Goal: Obtain resource: Obtain resource

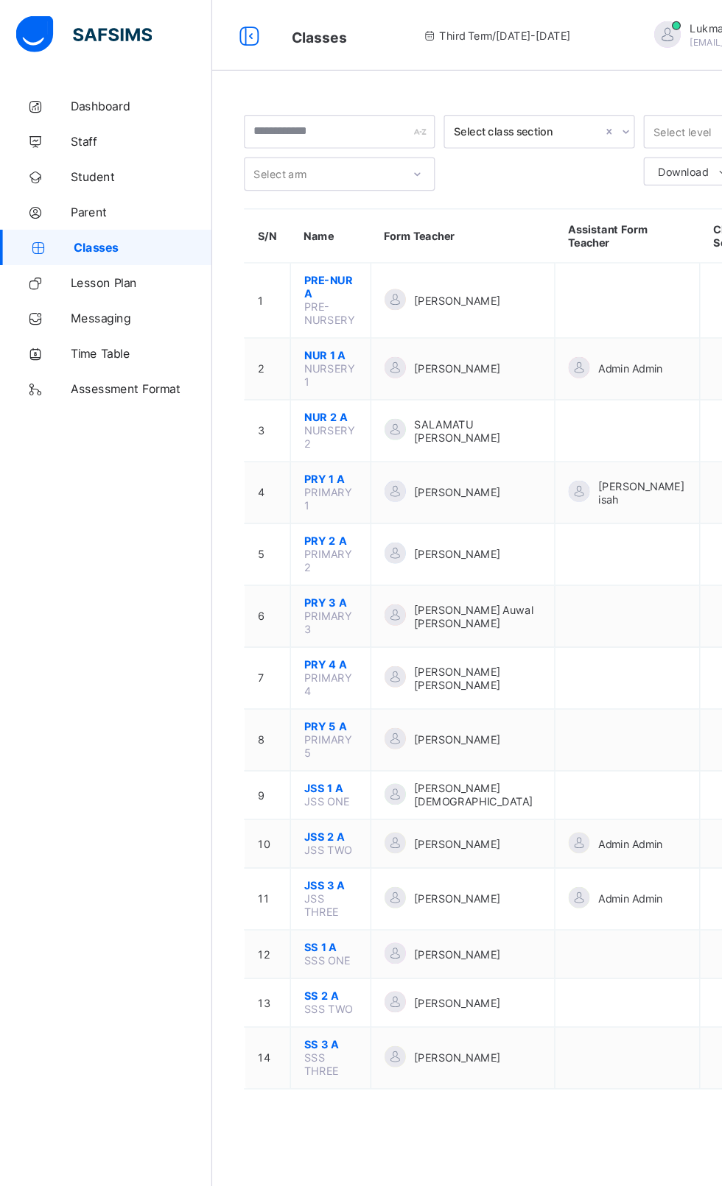
click at [76, 88] on span "Dashboard" at bounding box center [118, 88] width 118 height 12
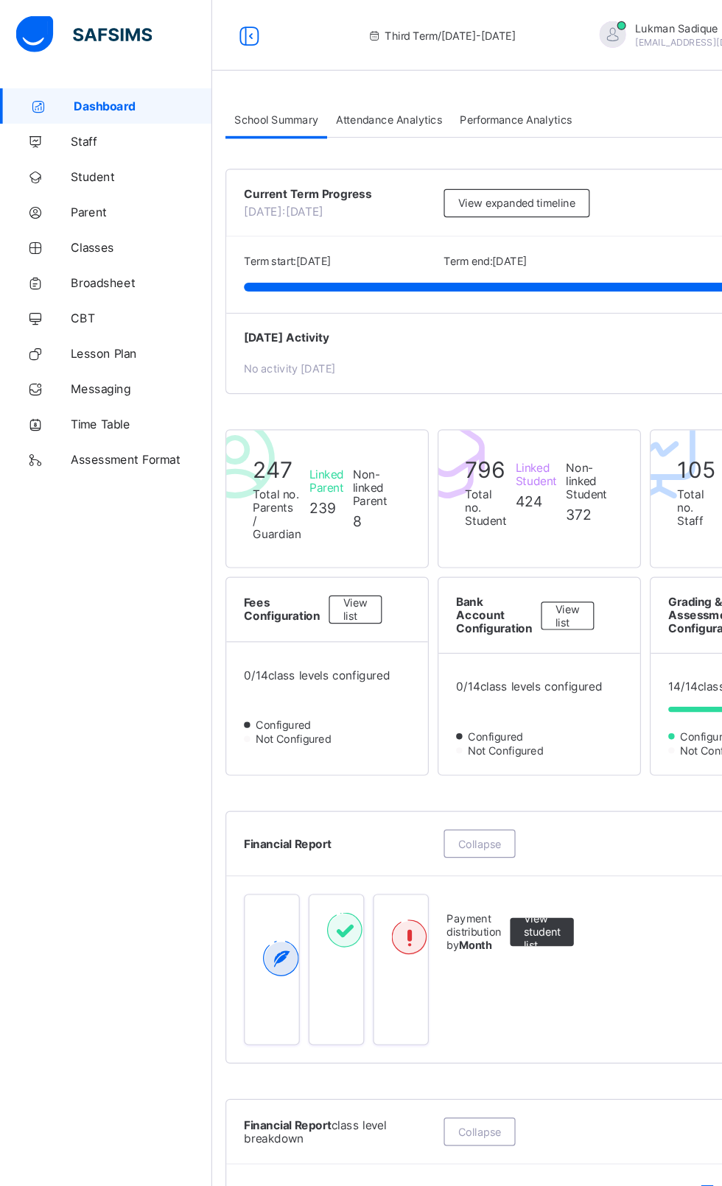
click at [69, 238] on span "Broadsheet" at bounding box center [118, 236] width 118 height 12
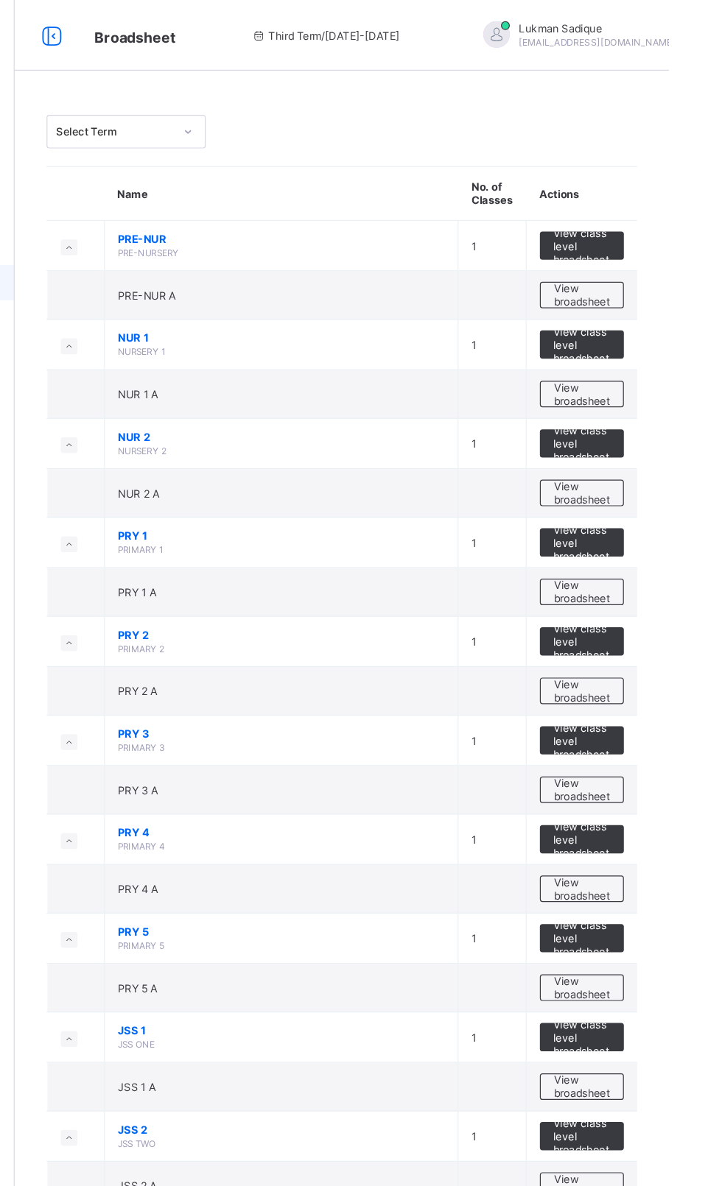
click at [643, 251] on span "View broadsheet" at bounding box center [649, 246] width 46 height 22
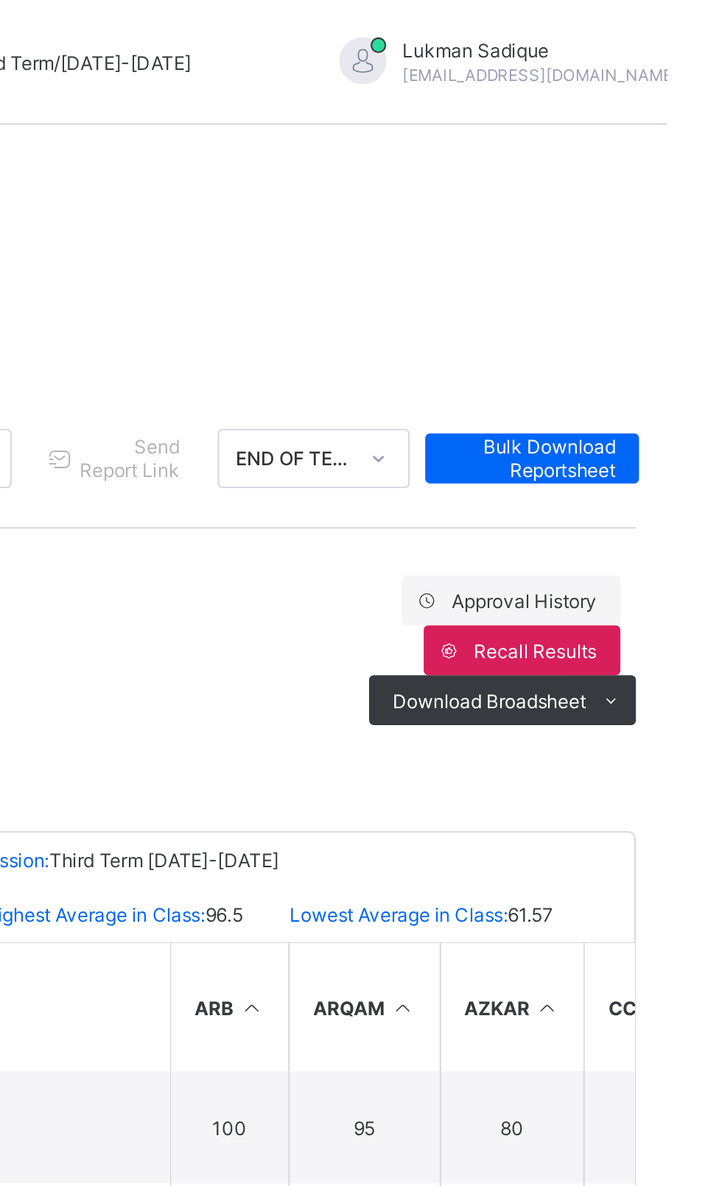
click at [624, 334] on span "Download Broadsheet" at bounding box center [637, 330] width 91 height 11
click at [0, 0] on ul "PDF Excel sheet" at bounding box center [0, 0] width 0 height 0
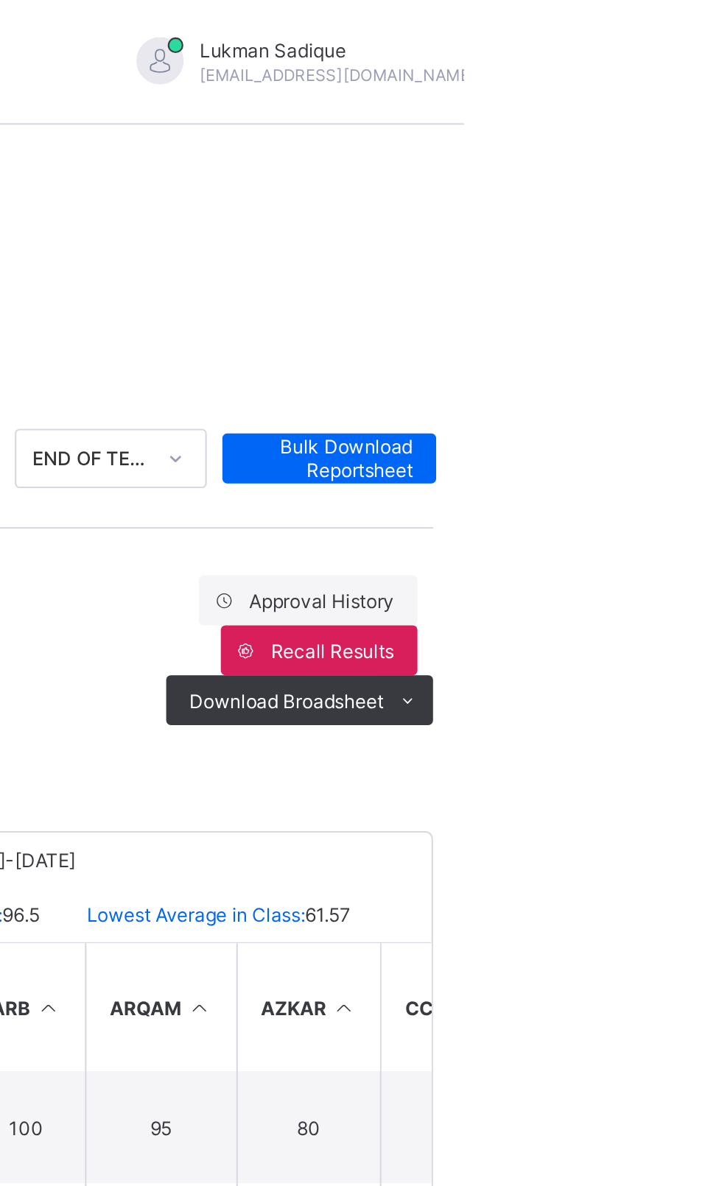
click at [0, 0] on li "PDF" at bounding box center [0, 0] width 0 height 0
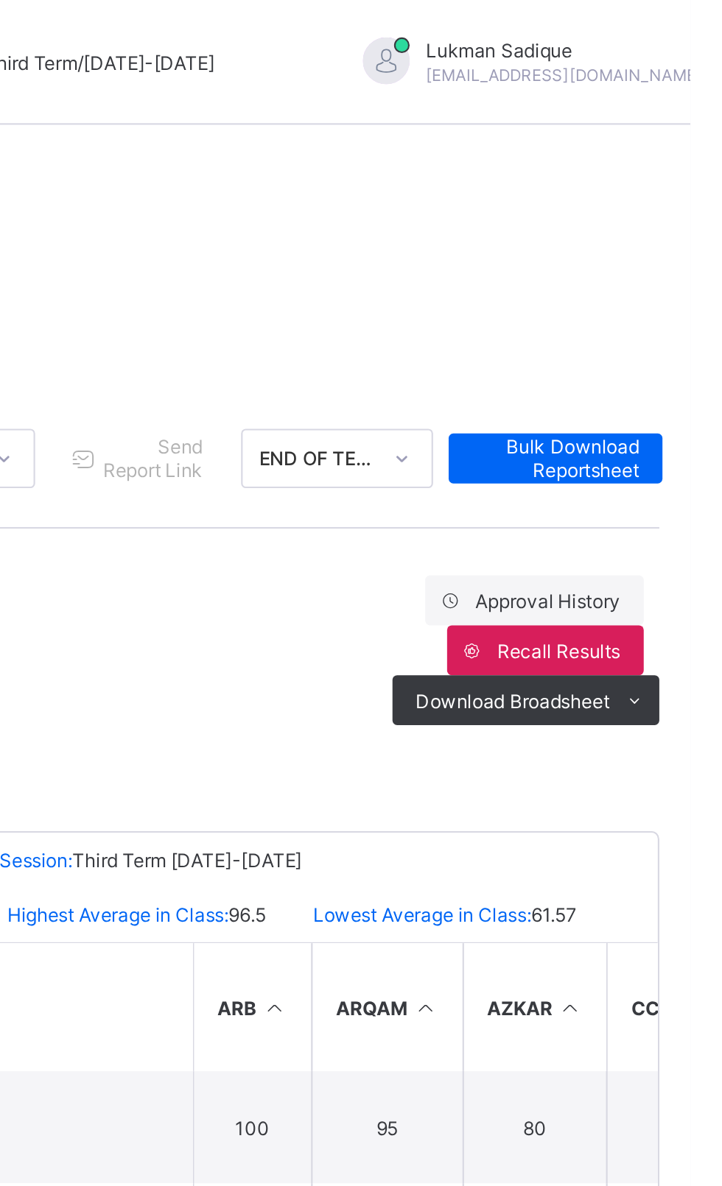
click at [689, 217] on span "Bulk Download Reportsheet" at bounding box center [658, 216] width 79 height 22
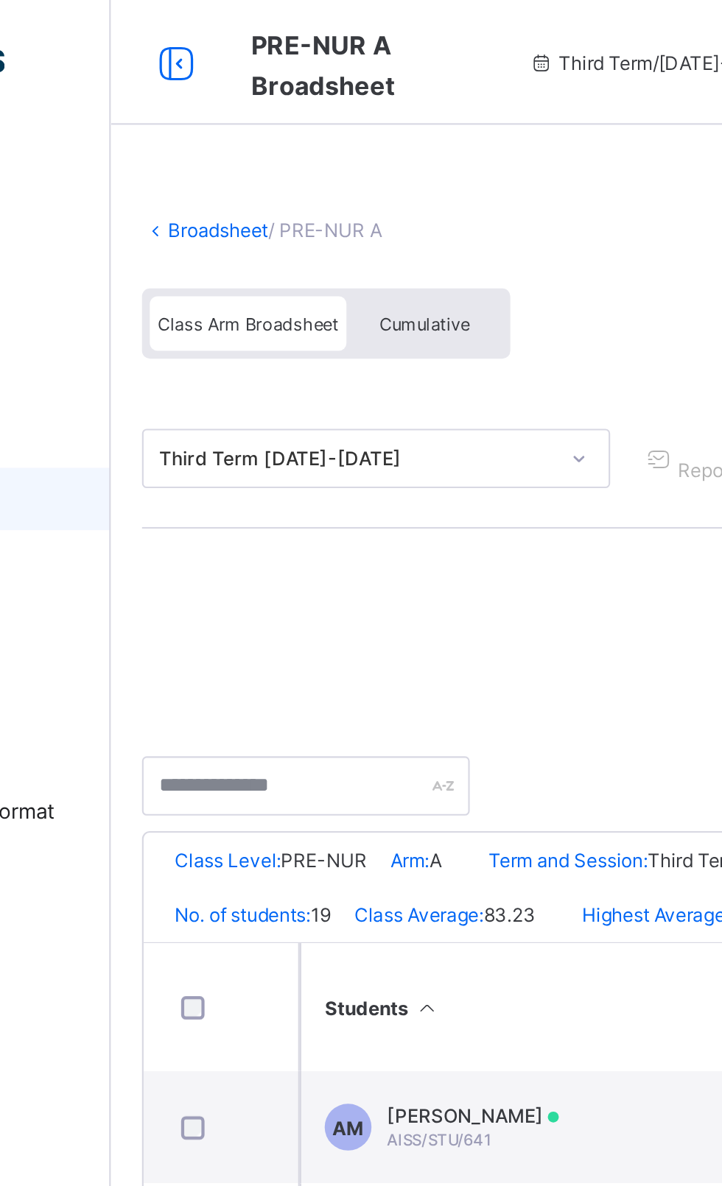
click at [236, 108] on link "Broadsheet" at bounding box center [227, 108] width 47 height 11
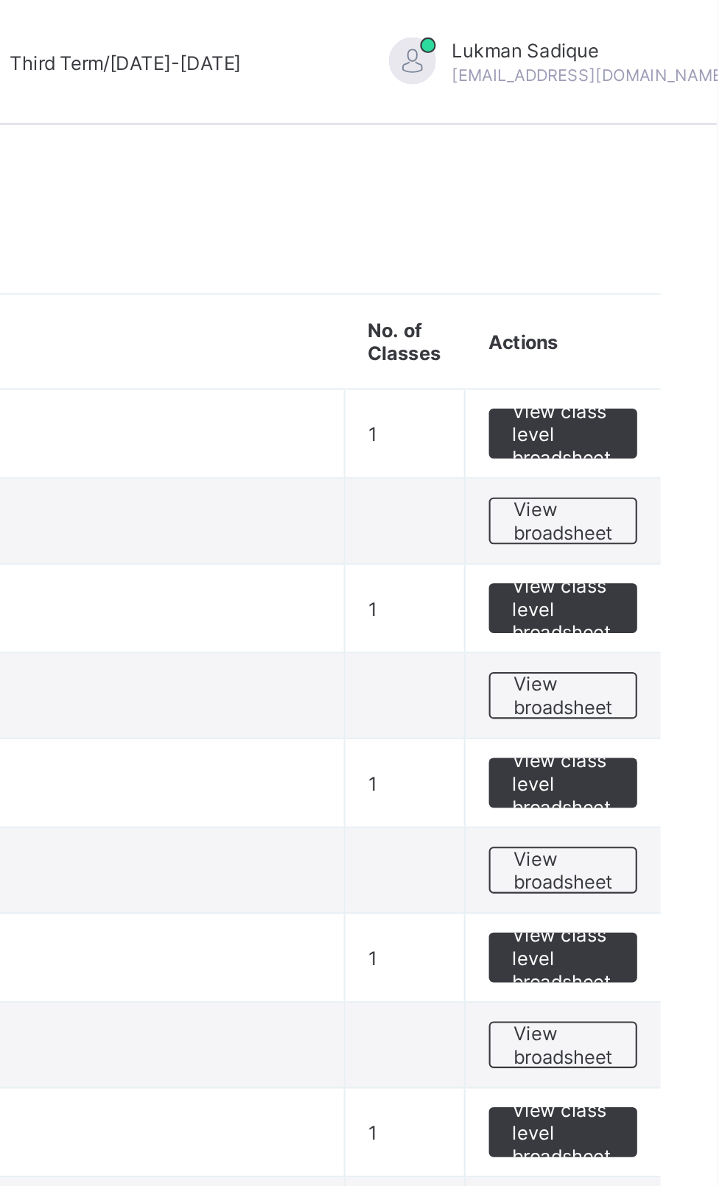
click at [660, 331] on span "View broadsheet" at bounding box center [649, 328] width 46 height 22
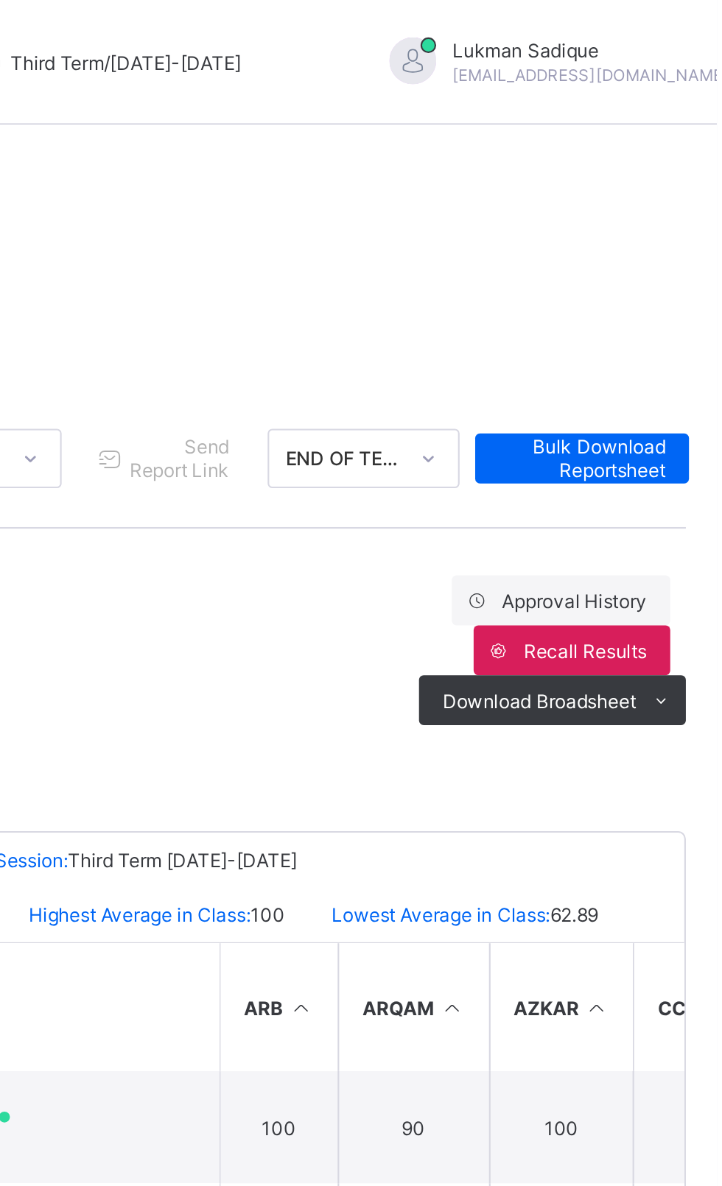
click at [657, 333] on span "Download Broadsheet" at bounding box center [637, 330] width 91 height 11
click at [0, 0] on li "PDF" at bounding box center [0, 0] width 0 height 0
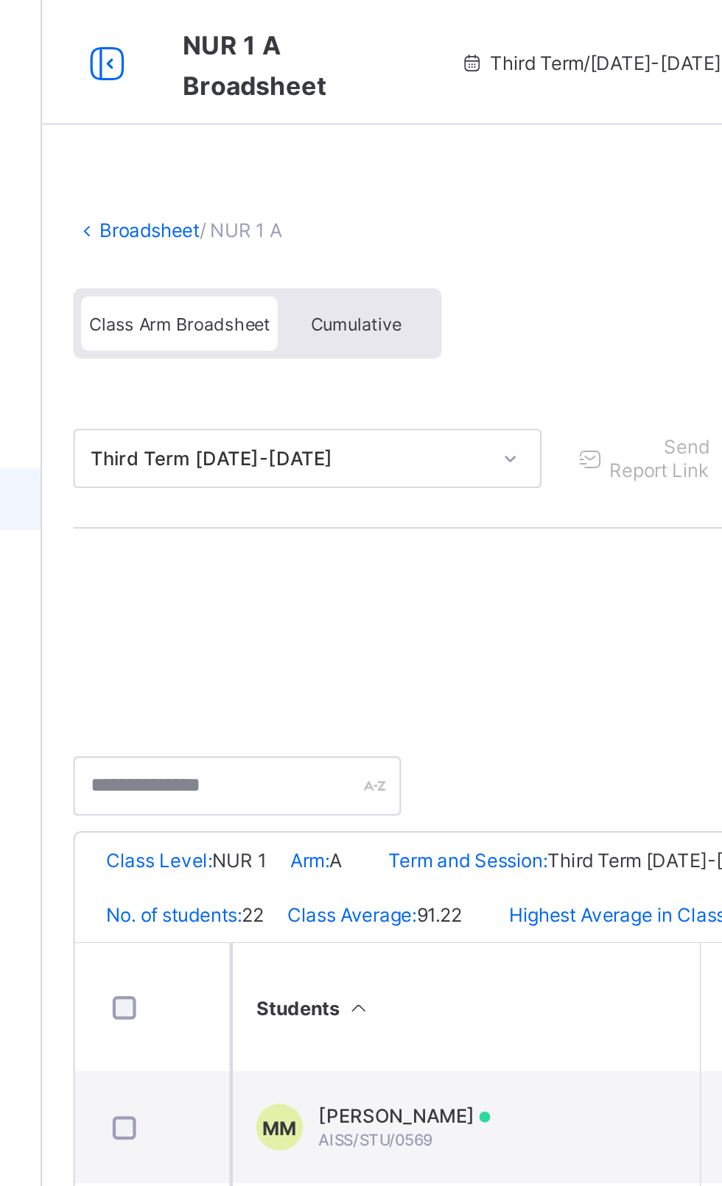
click at [220, 110] on link "Broadsheet" at bounding box center [227, 108] width 47 height 11
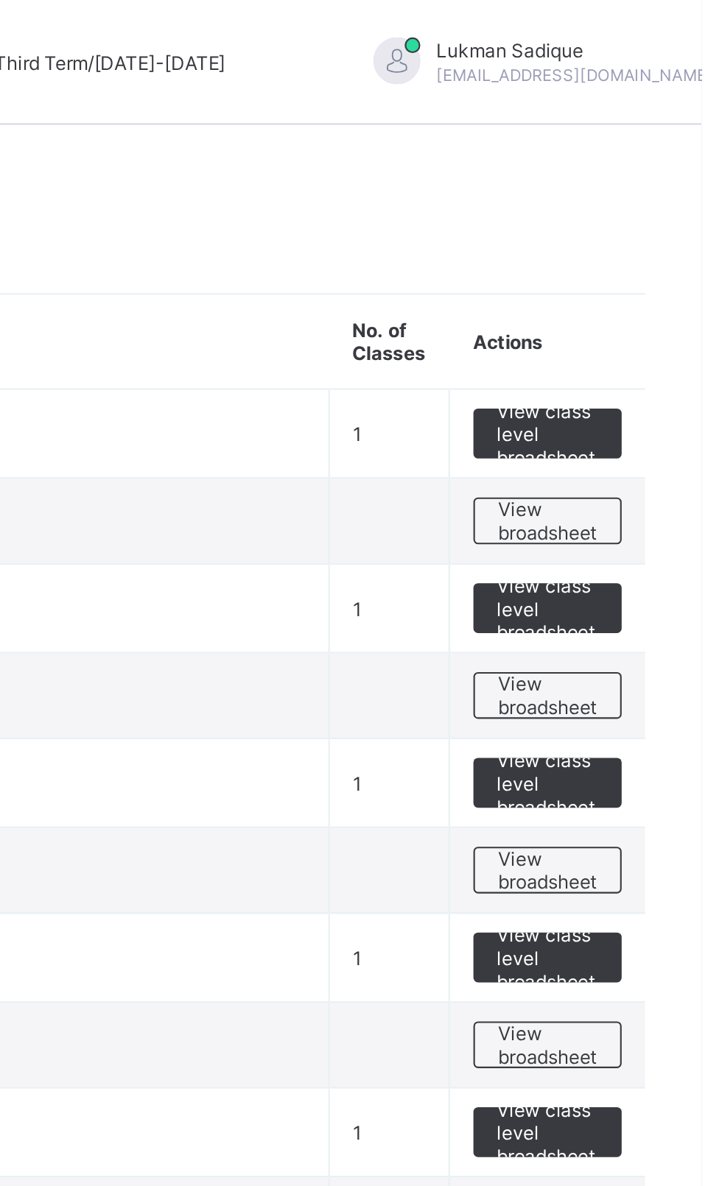
click at [657, 412] on span "View broadsheet" at bounding box center [649, 411] width 46 height 22
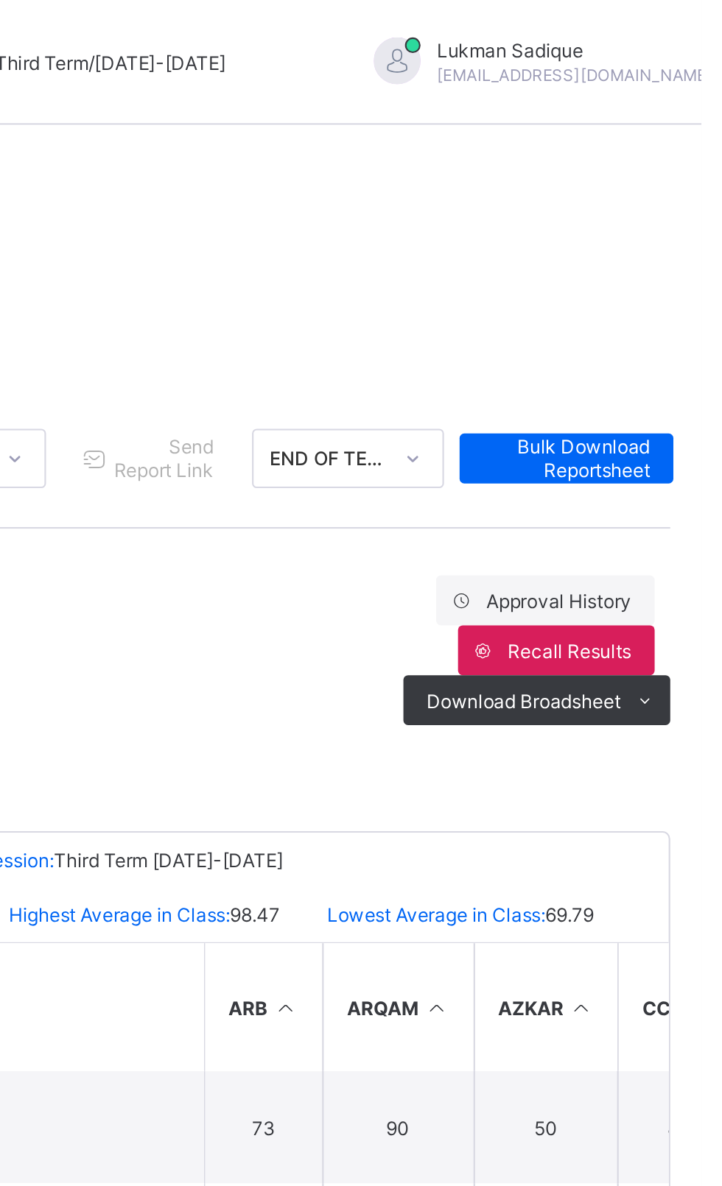
click at [686, 331] on span at bounding box center [695, 331] width 24 height 24
click at [0, 0] on li "PDF" at bounding box center [0, 0] width 0 height 0
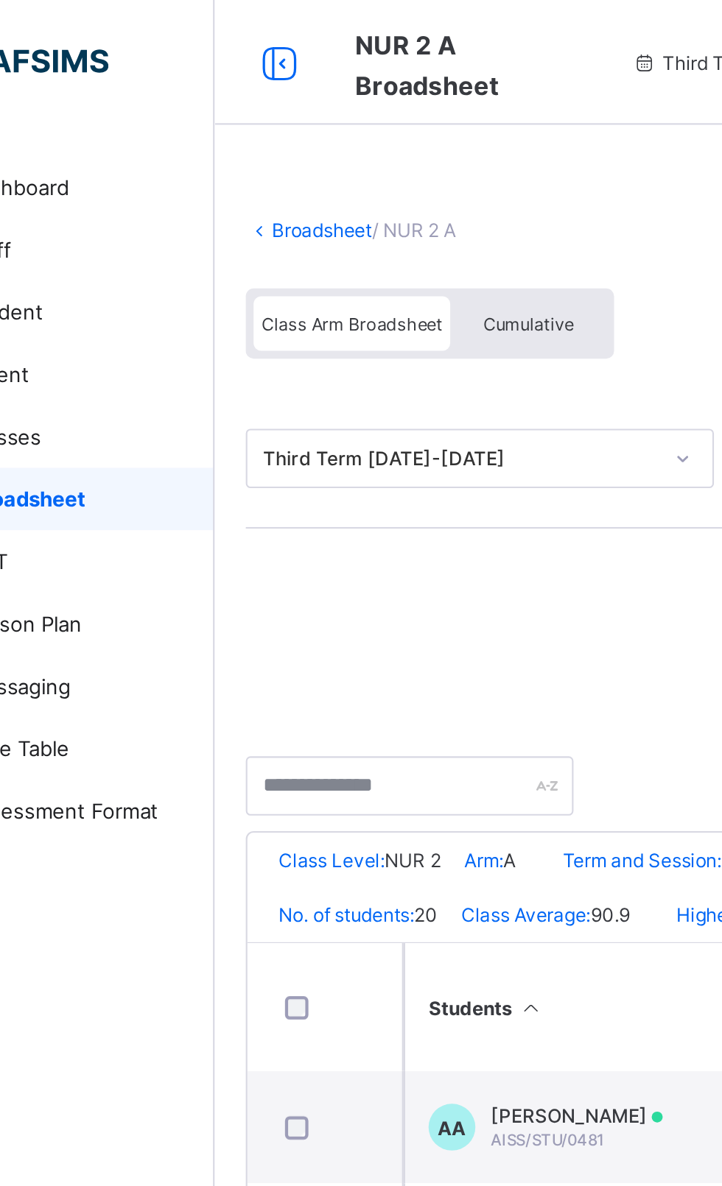
click at [231, 109] on link "Broadsheet" at bounding box center [227, 108] width 47 height 11
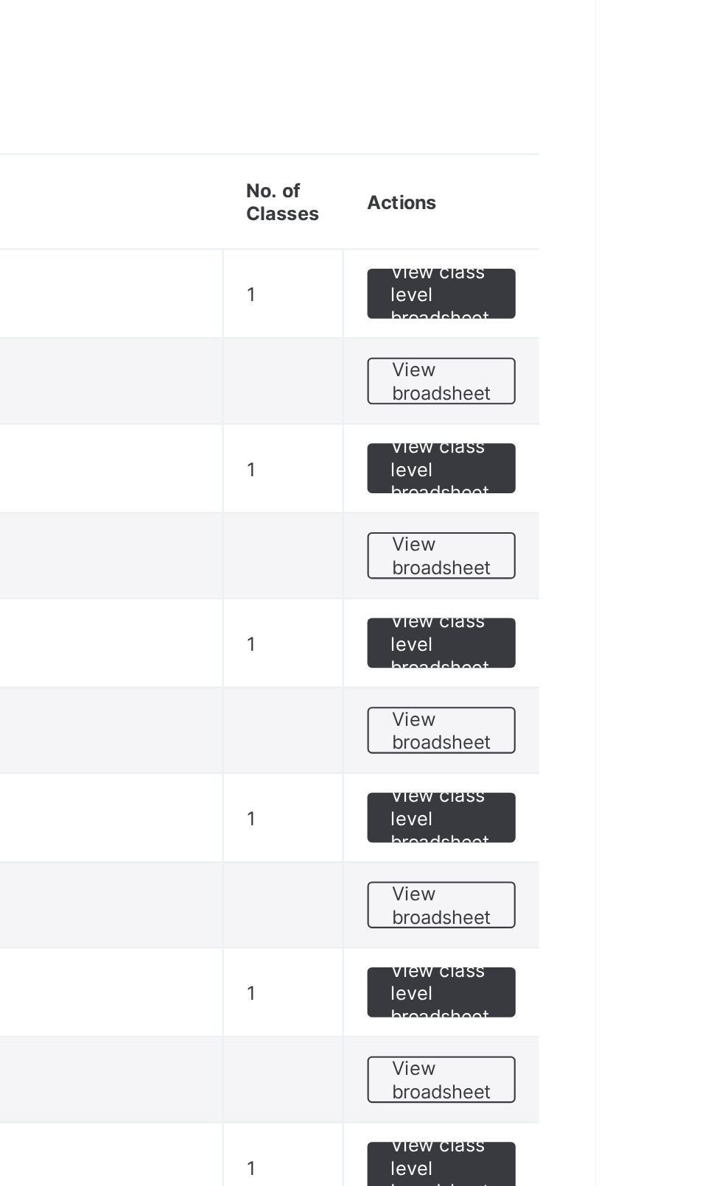
click at [655, 498] on span "View broadsheet" at bounding box center [649, 493] width 46 height 22
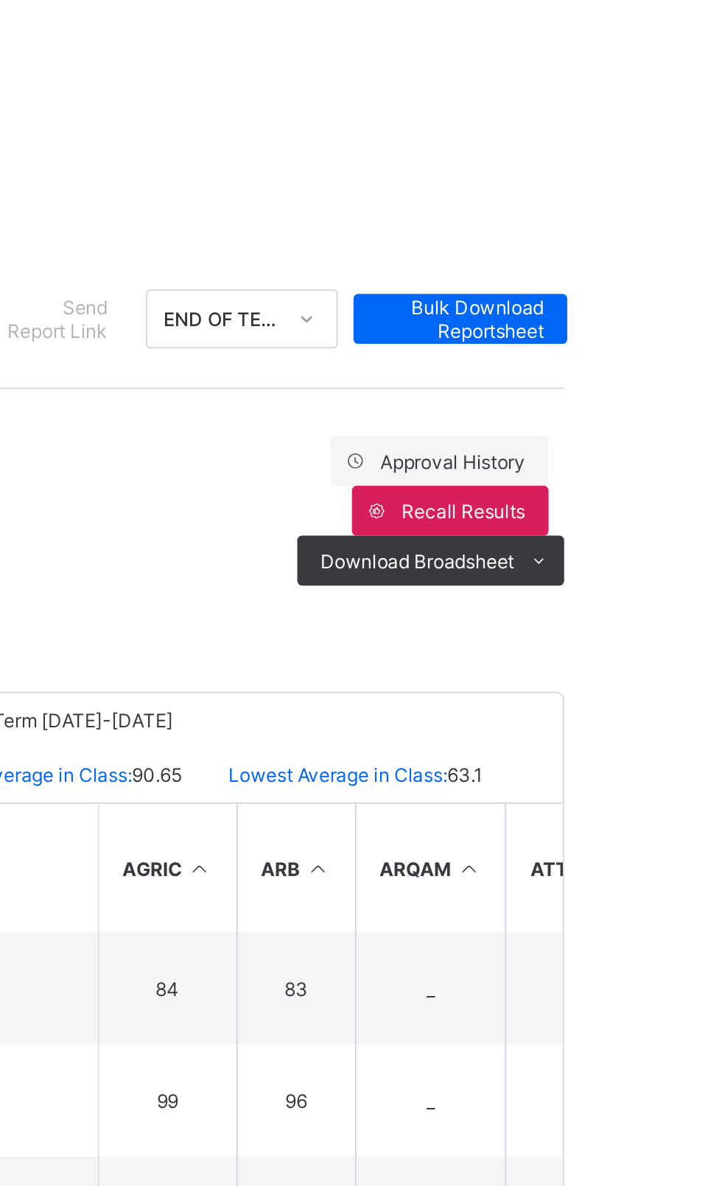
click at [0, 0] on ul "PDF Excel sheet" at bounding box center [0, 0] width 0 height 0
click at [0, 0] on li "PDF" at bounding box center [0, 0] width 0 height 0
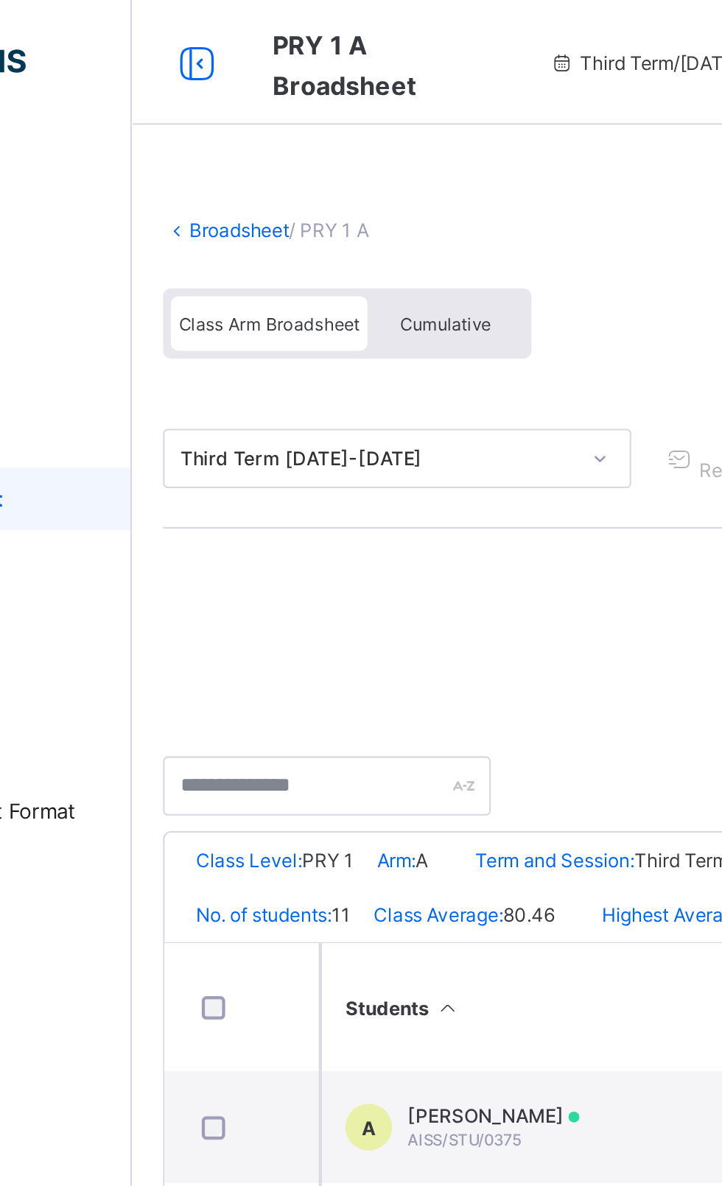
click at [222, 110] on link "Broadsheet" at bounding box center [227, 108] width 47 height 11
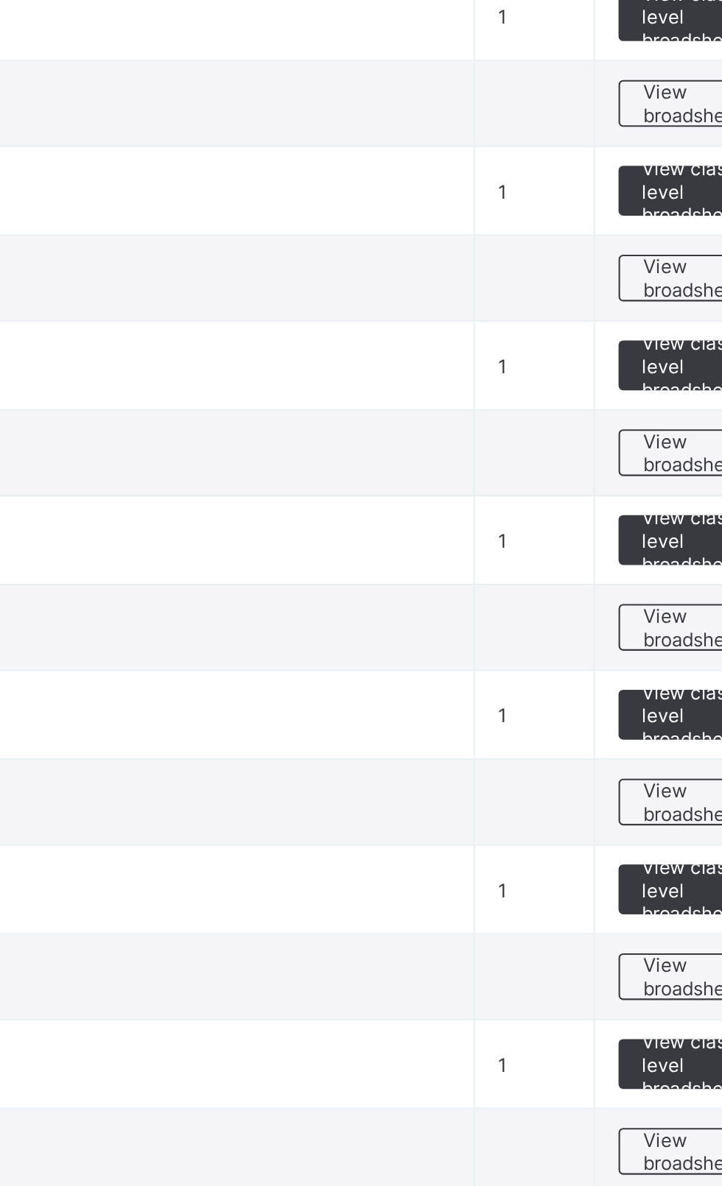
click at [641, 580] on span "View broadsheet" at bounding box center [649, 576] width 46 height 22
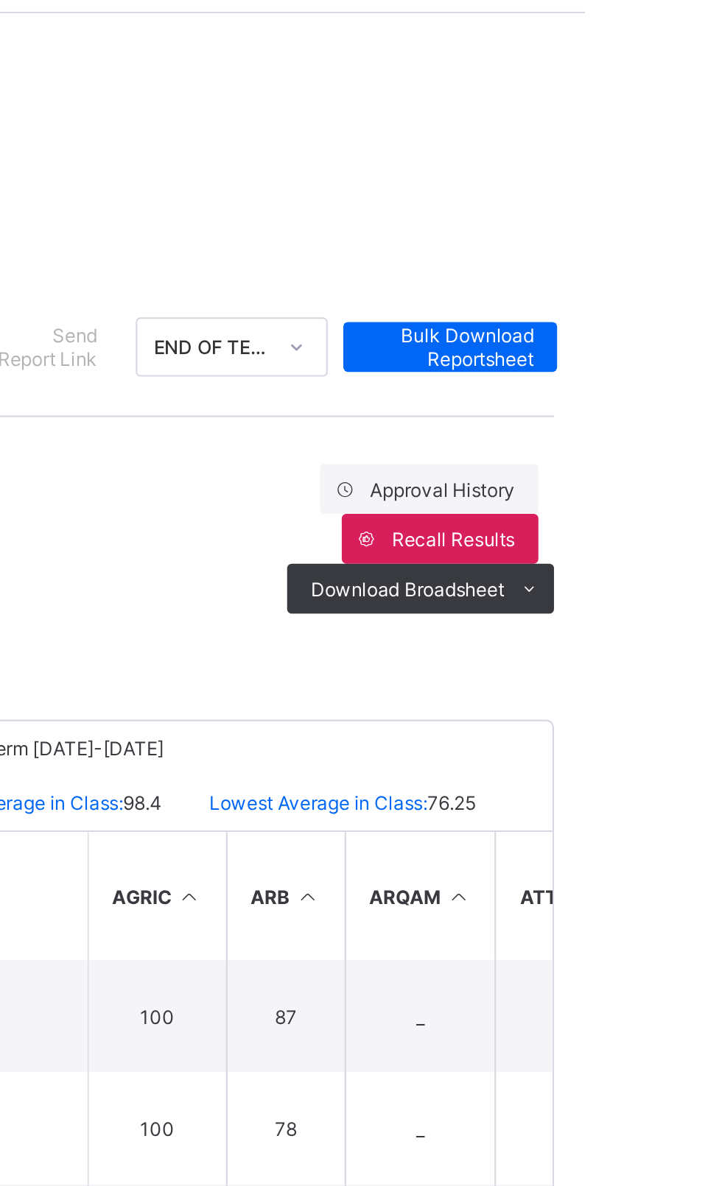
click at [686, 333] on span at bounding box center [695, 331] width 24 height 24
click at [0, 0] on li "PDF" at bounding box center [0, 0] width 0 height 0
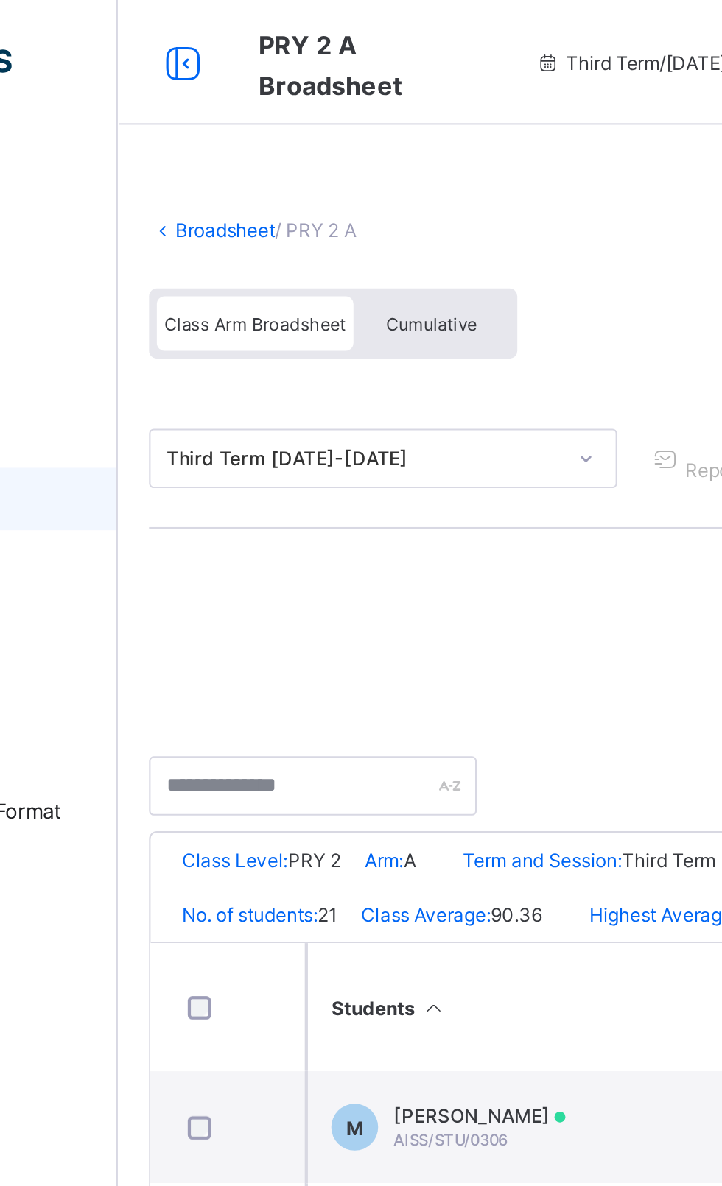
click at [228, 110] on link "Broadsheet" at bounding box center [227, 108] width 47 height 11
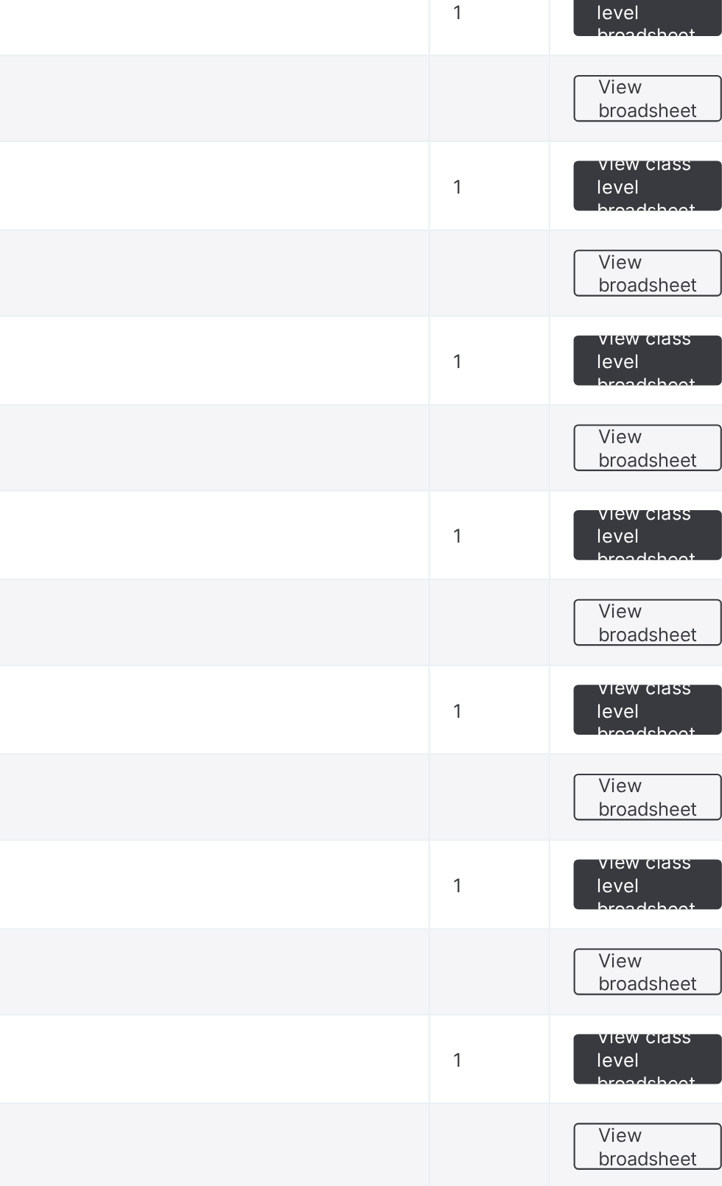
click at [660, 664] on span "View broadsheet" at bounding box center [649, 658] width 46 height 22
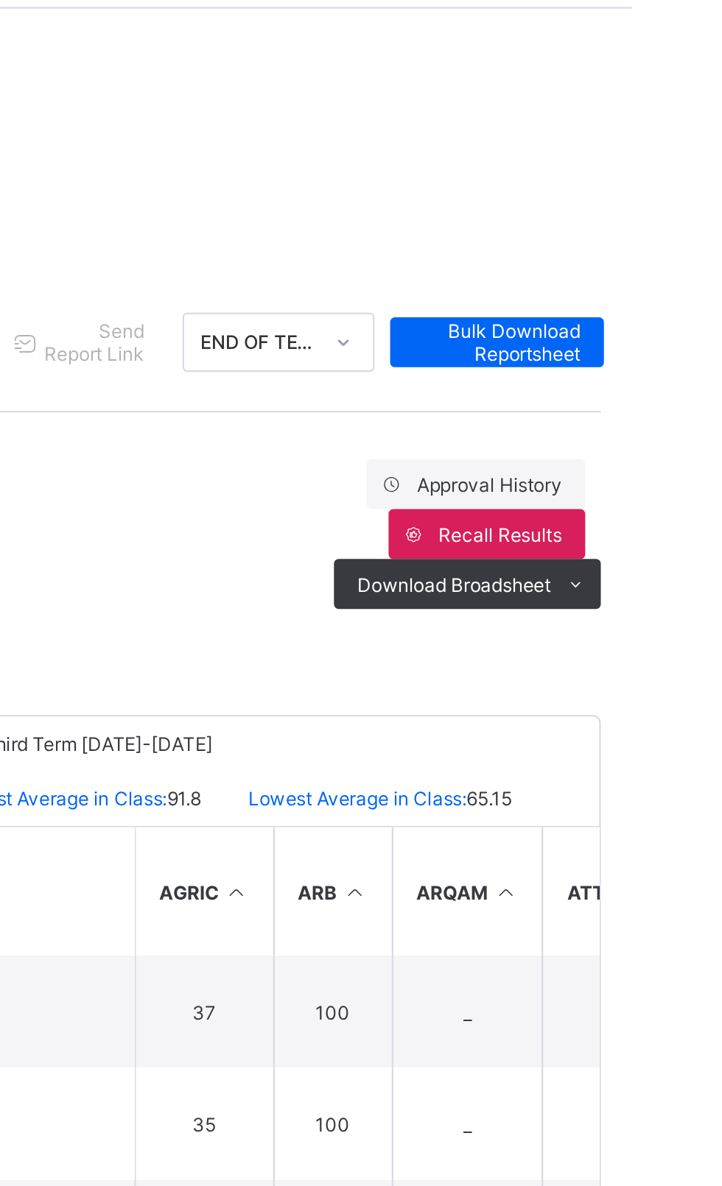
click at [695, 331] on icon at bounding box center [695, 331] width 11 height 10
click at [0, 0] on li "PDF" at bounding box center [0, 0] width 0 height 0
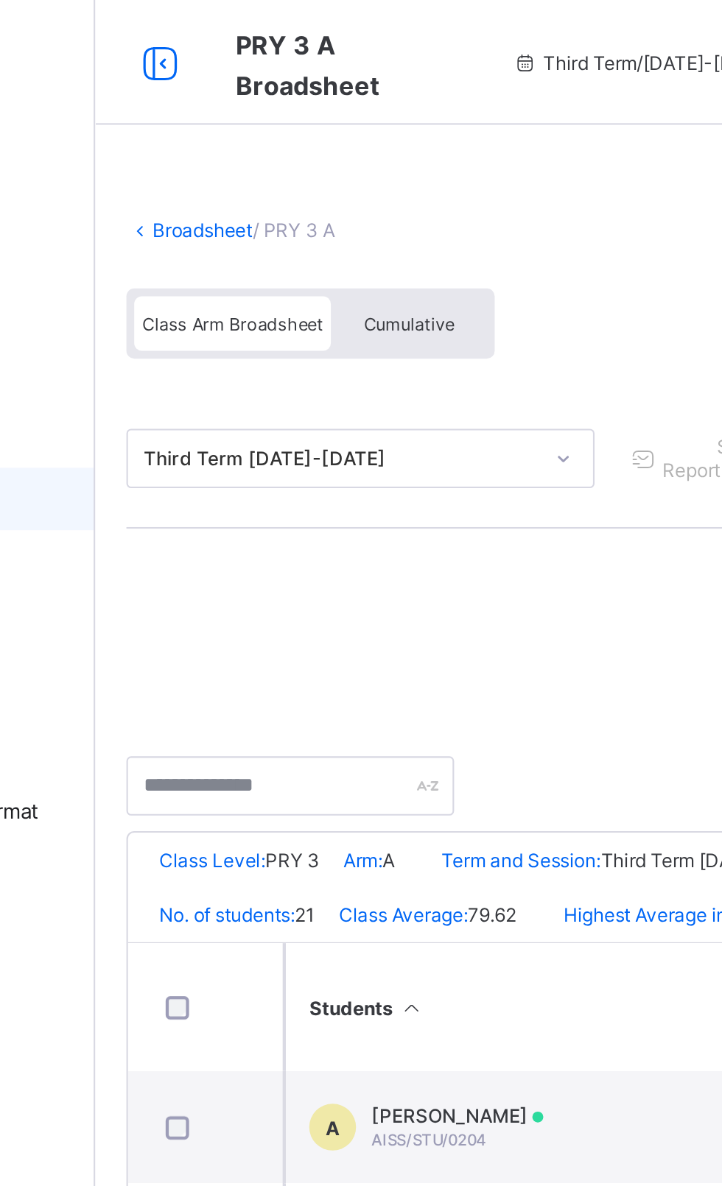
click at [220, 107] on link "Broadsheet" at bounding box center [227, 108] width 47 height 11
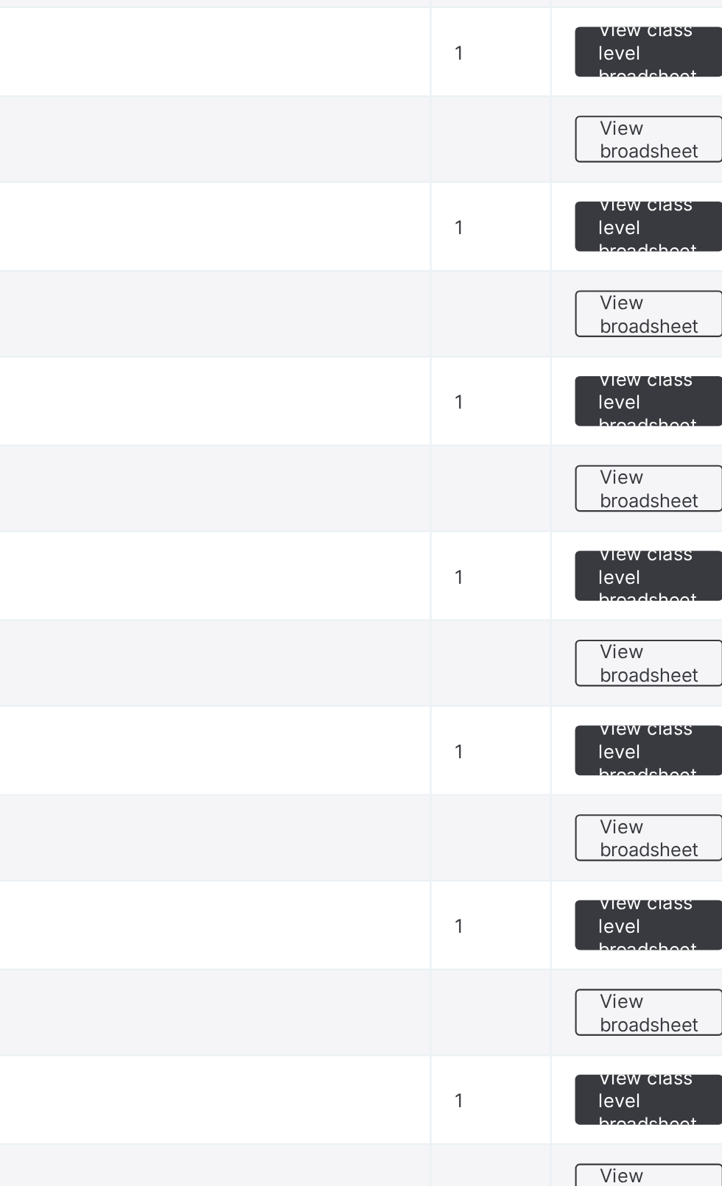
click at [650, 742] on span "View broadsheet" at bounding box center [649, 741] width 46 height 22
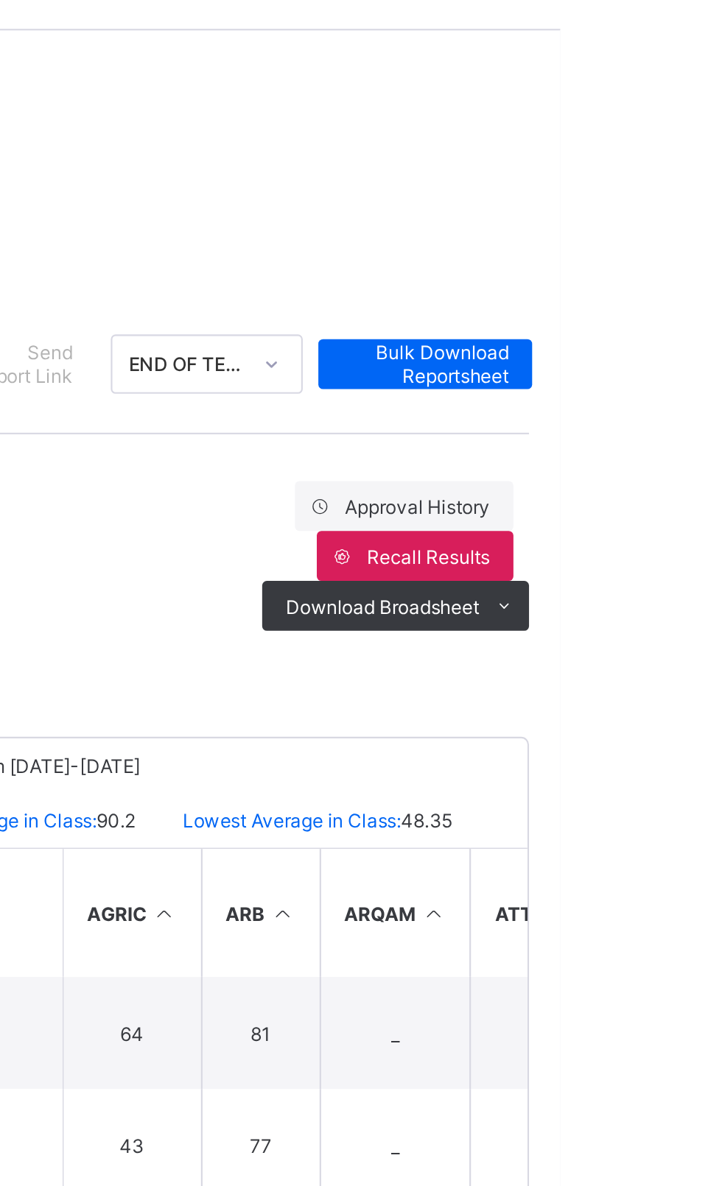
click at [687, 330] on span at bounding box center [695, 331] width 24 height 24
click at [0, 0] on li "PDF" at bounding box center [0, 0] width 0 height 0
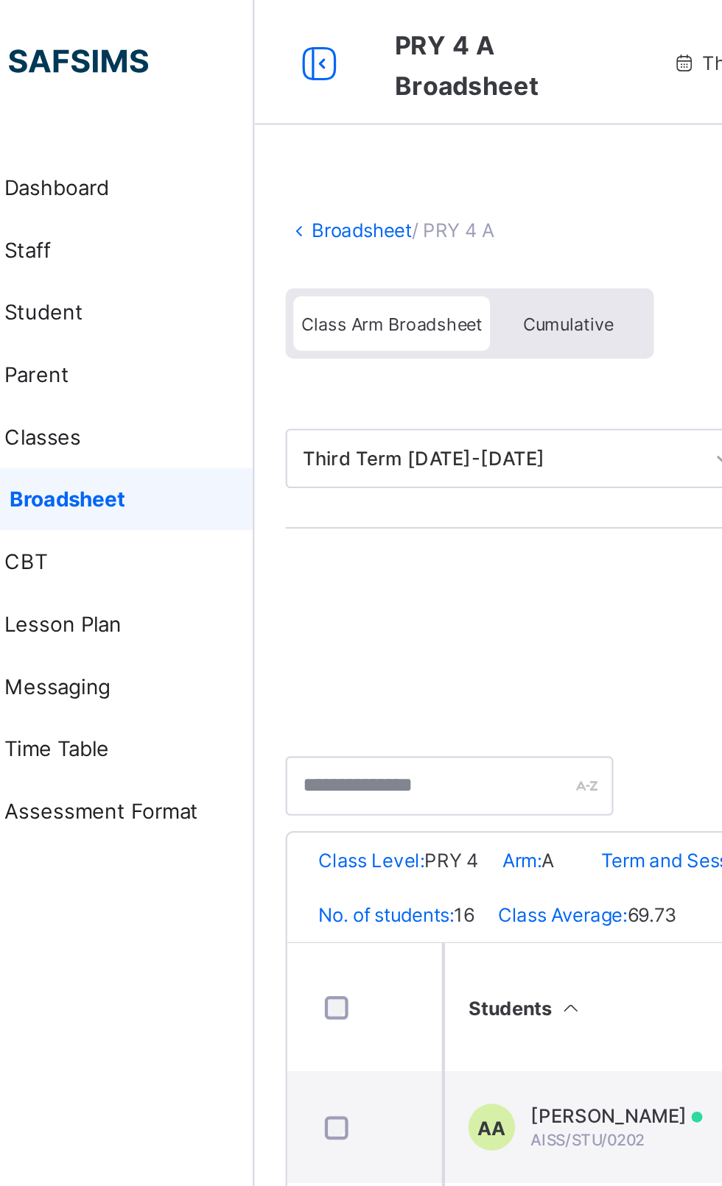
click at [223, 111] on link "Broadsheet" at bounding box center [227, 108] width 47 height 11
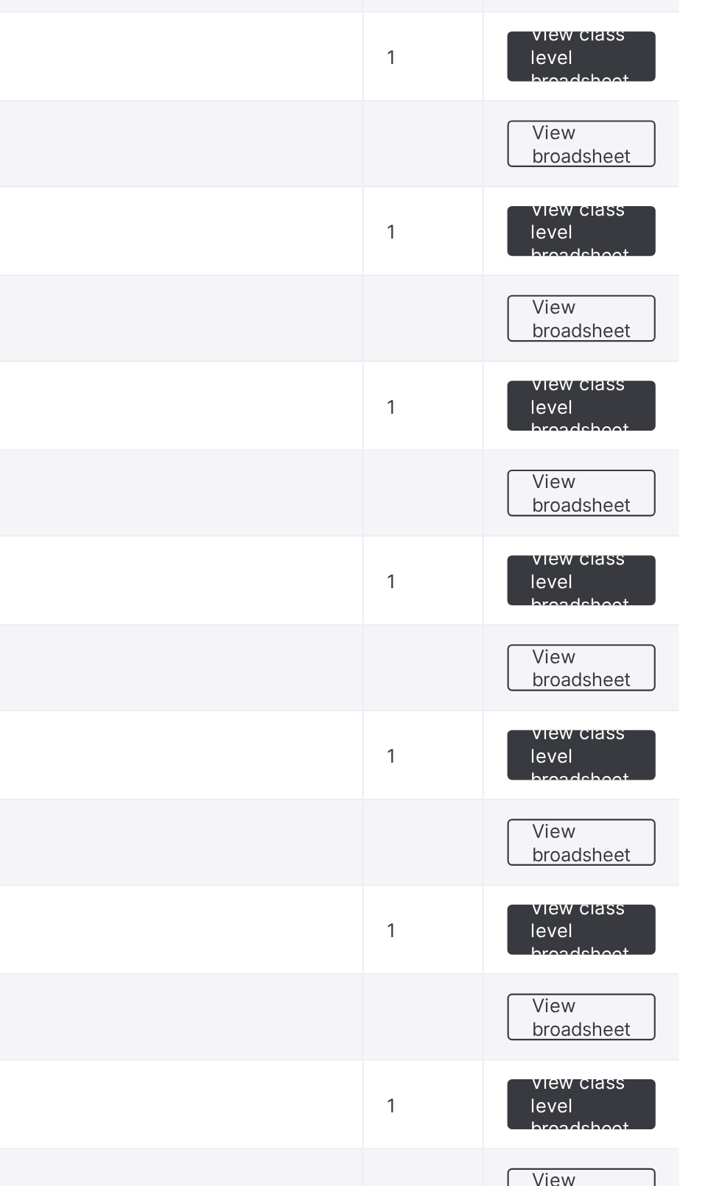
click at [663, 828] on span "View broadsheet" at bounding box center [649, 823] width 46 height 22
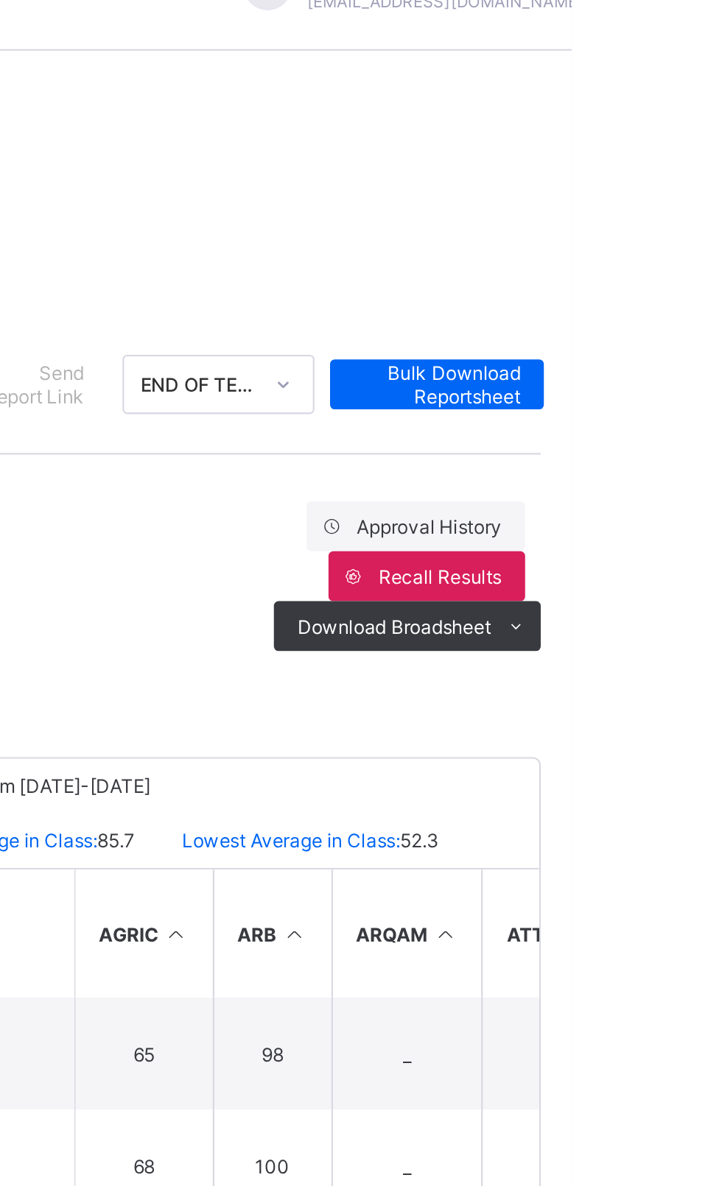
click at [691, 331] on icon at bounding box center [695, 331] width 11 height 10
click at [0, 0] on li "PDF" at bounding box center [0, 0] width 0 height 0
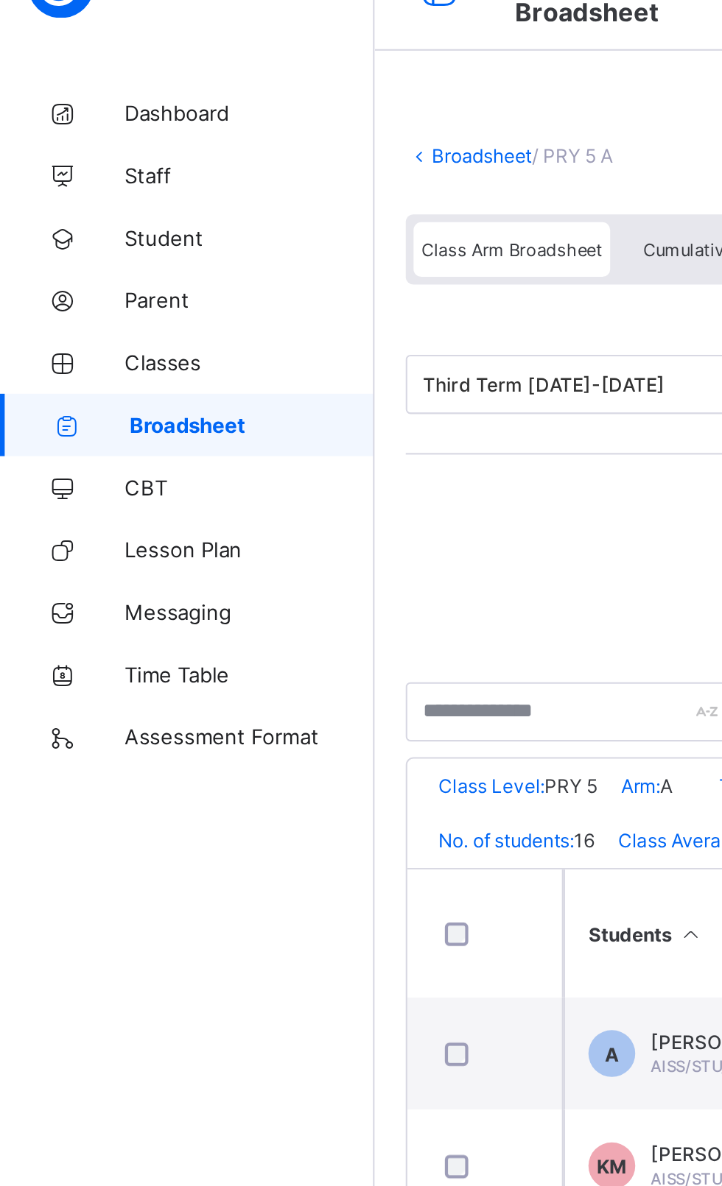
click at [223, 108] on link "Broadsheet" at bounding box center [227, 108] width 47 height 11
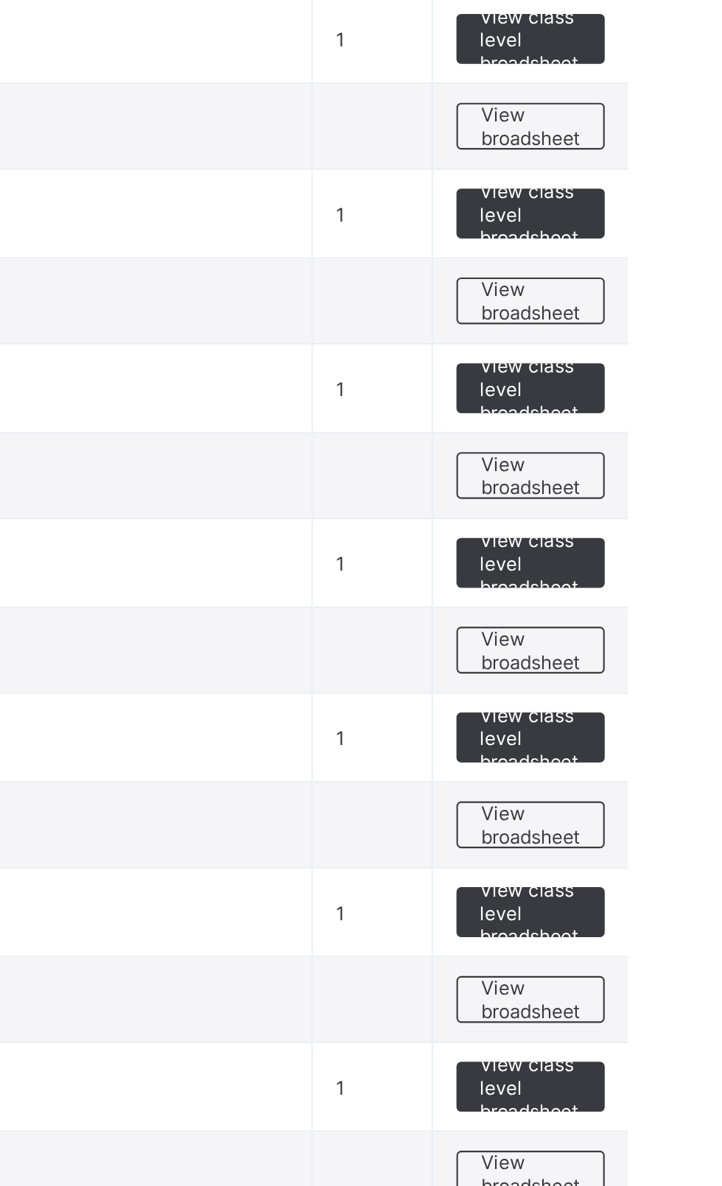
click at [663, 909] on span "View broadsheet" at bounding box center [649, 906] width 46 height 22
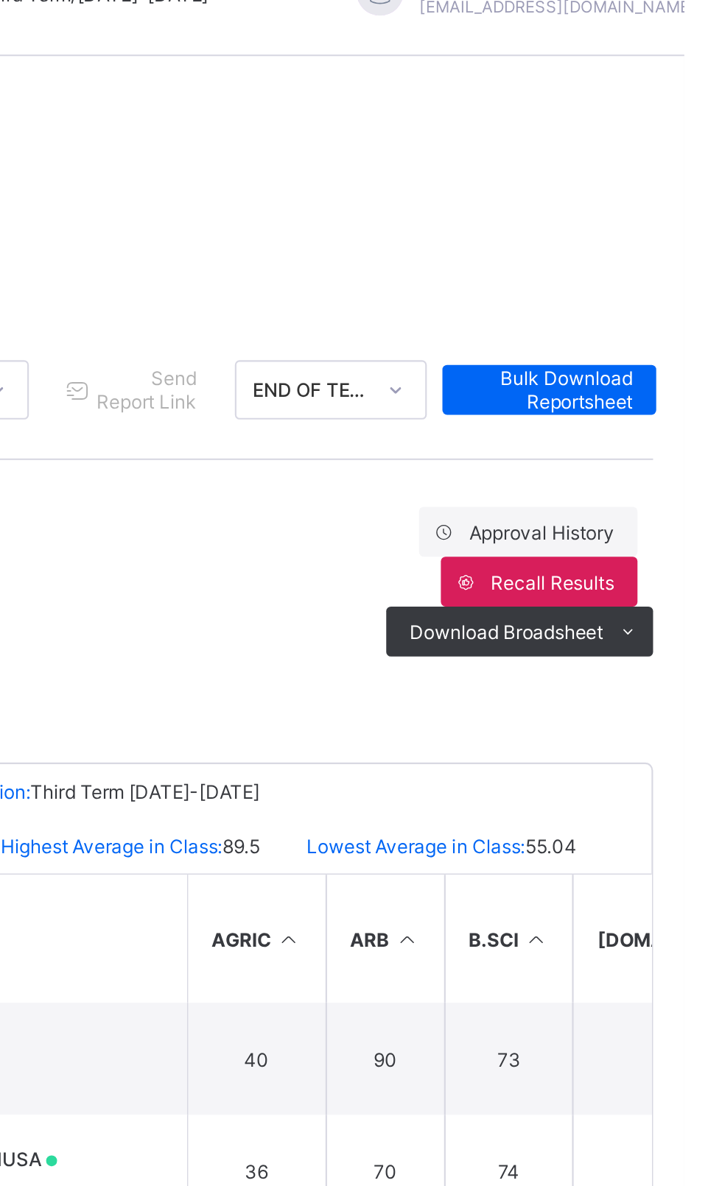
click at [698, 332] on icon at bounding box center [695, 331] width 11 height 10
click at [0, 0] on li "PDF" at bounding box center [0, 0] width 0 height 0
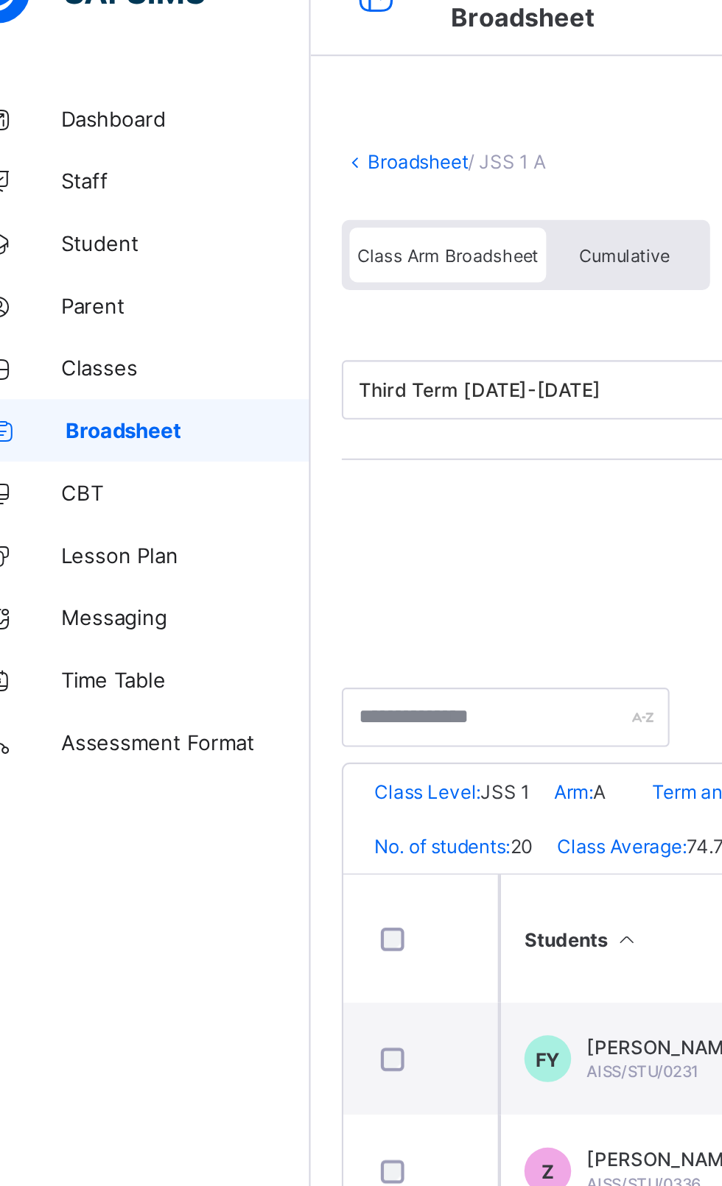
click at [222, 113] on link "Broadsheet" at bounding box center [227, 108] width 47 height 11
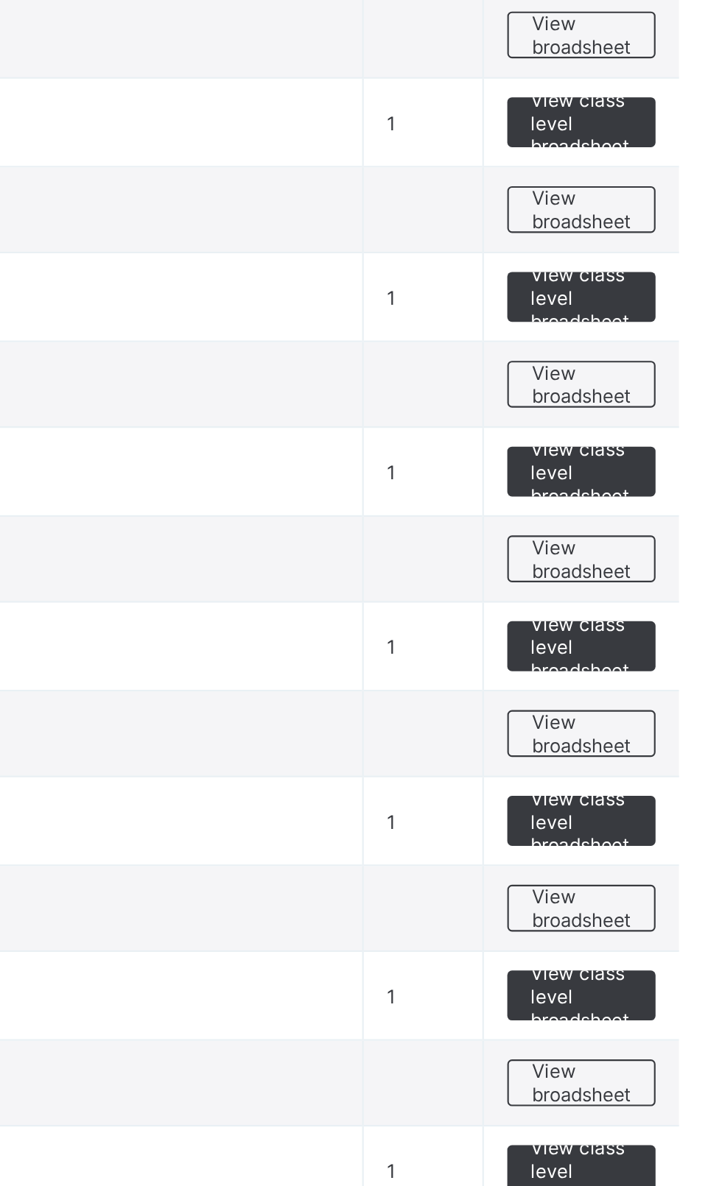
click at [666, 990] on span "View broadsheet" at bounding box center [649, 988] width 46 height 22
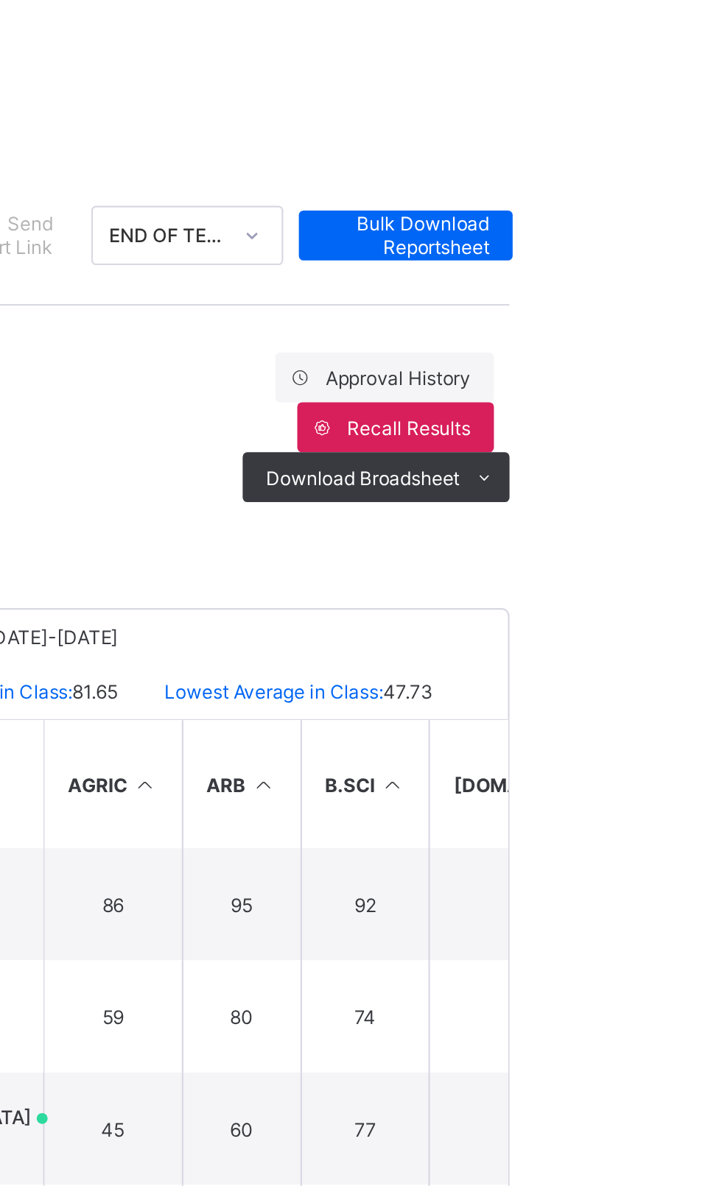
click at [688, 333] on span at bounding box center [695, 331] width 24 height 24
click at [0, 0] on li "PDF" at bounding box center [0, 0] width 0 height 0
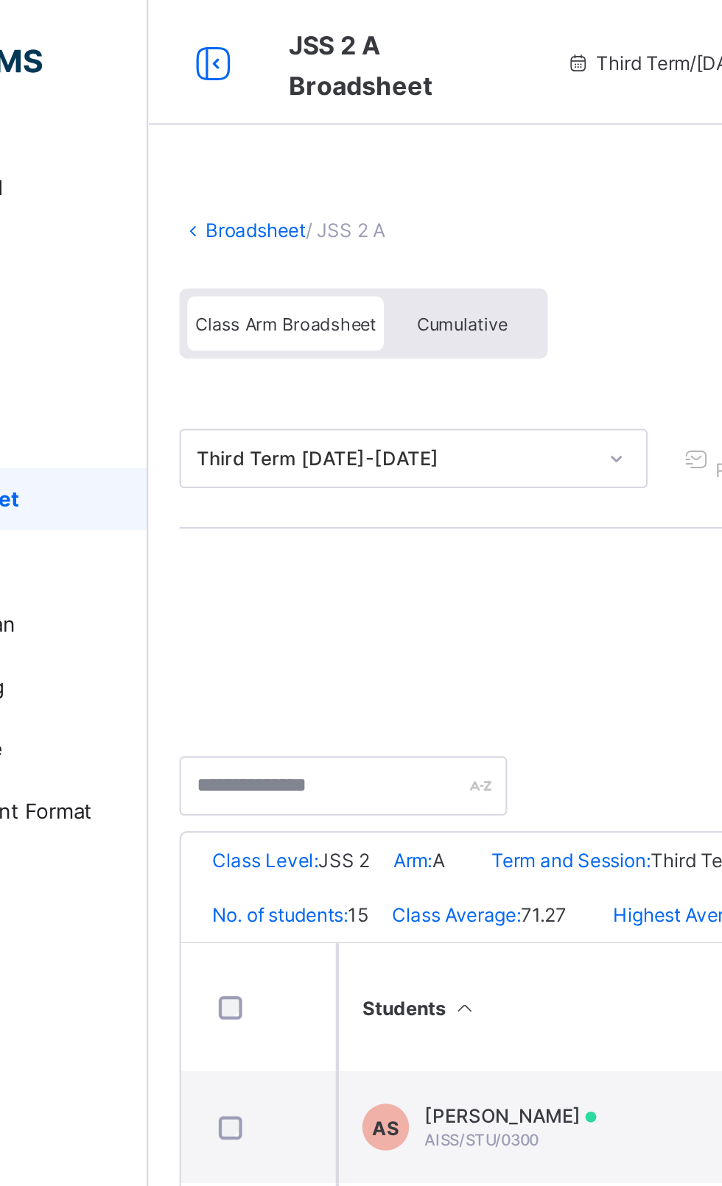
click at [222, 103] on link "Broadsheet" at bounding box center [227, 108] width 47 height 11
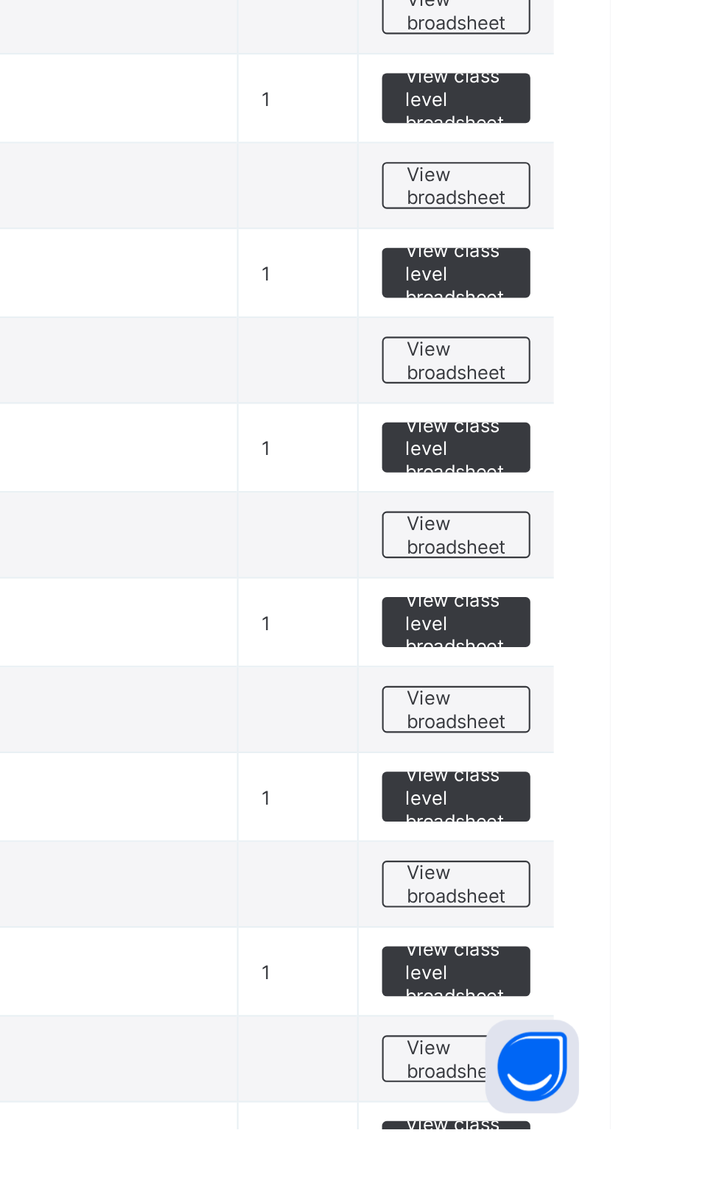
click at [667, 1077] on span "View broadsheet" at bounding box center [649, 1071] width 46 height 22
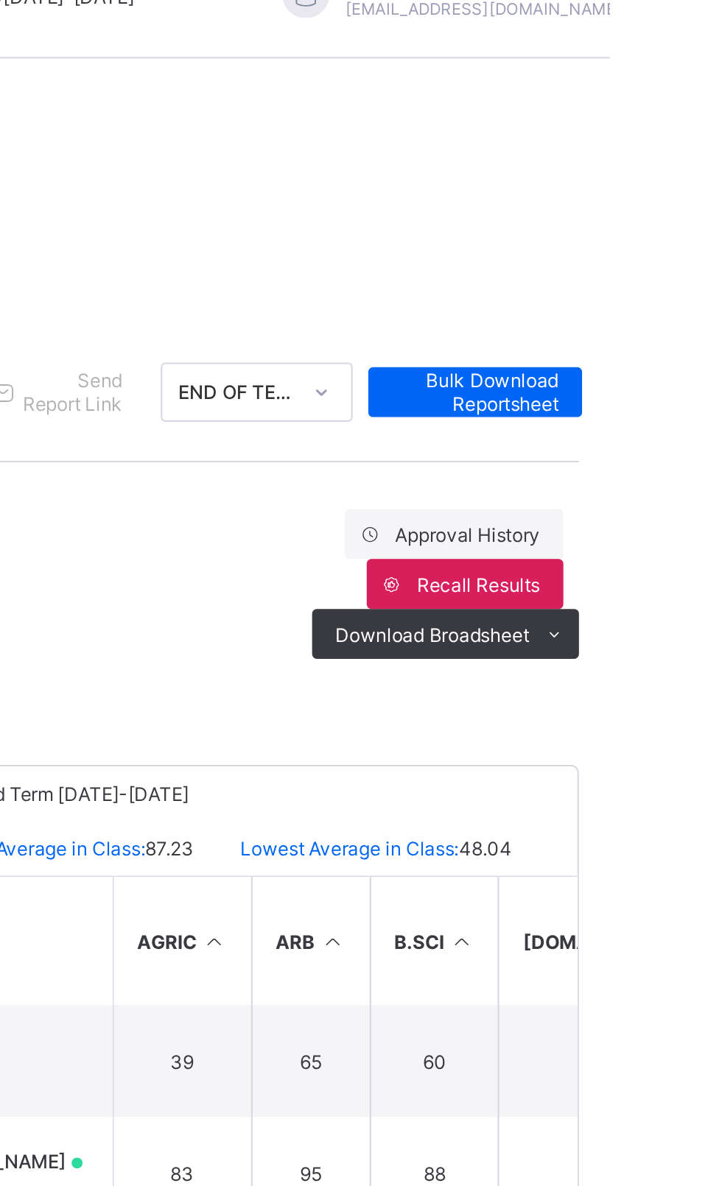
click at [603, 331] on span "Download Broadsheet" at bounding box center [637, 330] width 91 height 11
click at [0, 0] on li "PDF" at bounding box center [0, 0] width 0 height 0
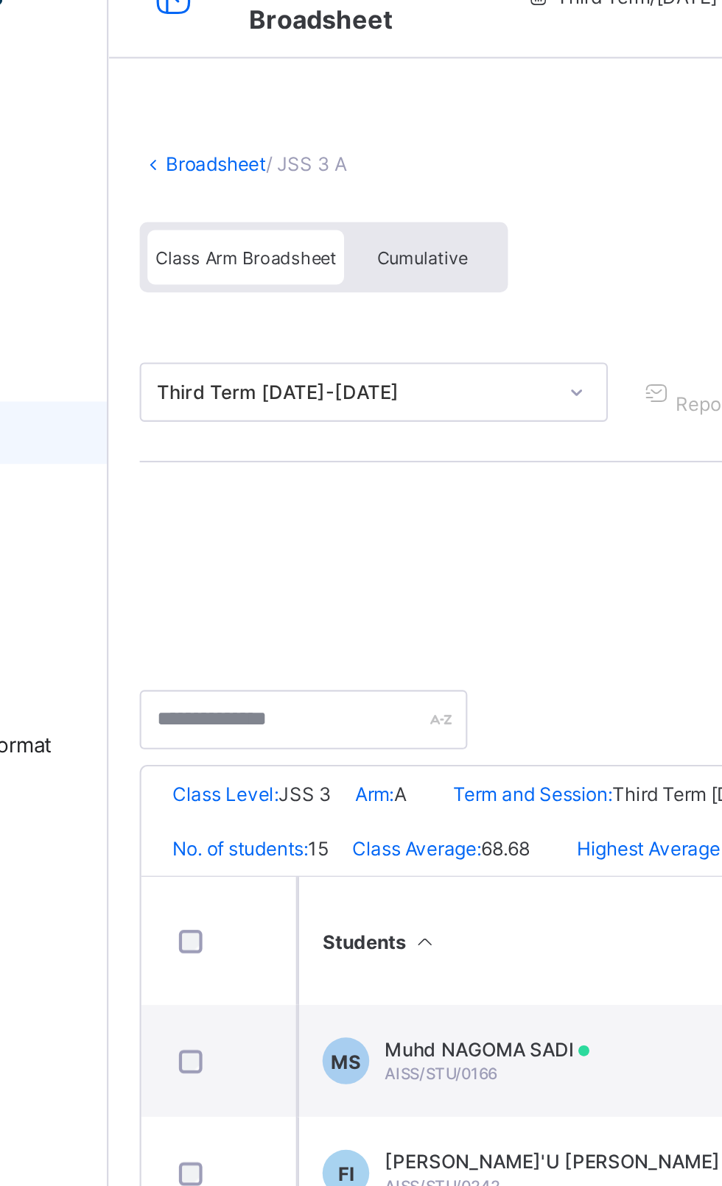
click at [217, 107] on link "Broadsheet" at bounding box center [227, 108] width 47 height 11
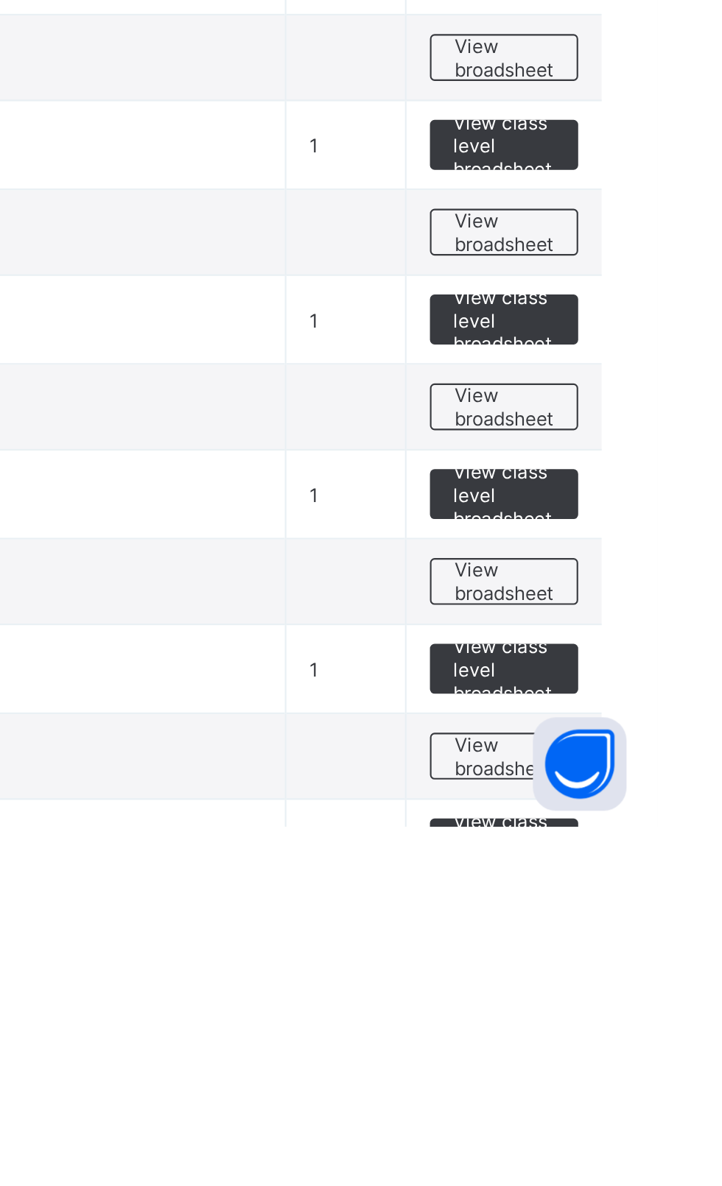
click at [669, 1154] on span "View broadsheet" at bounding box center [649, 1153] width 46 height 22
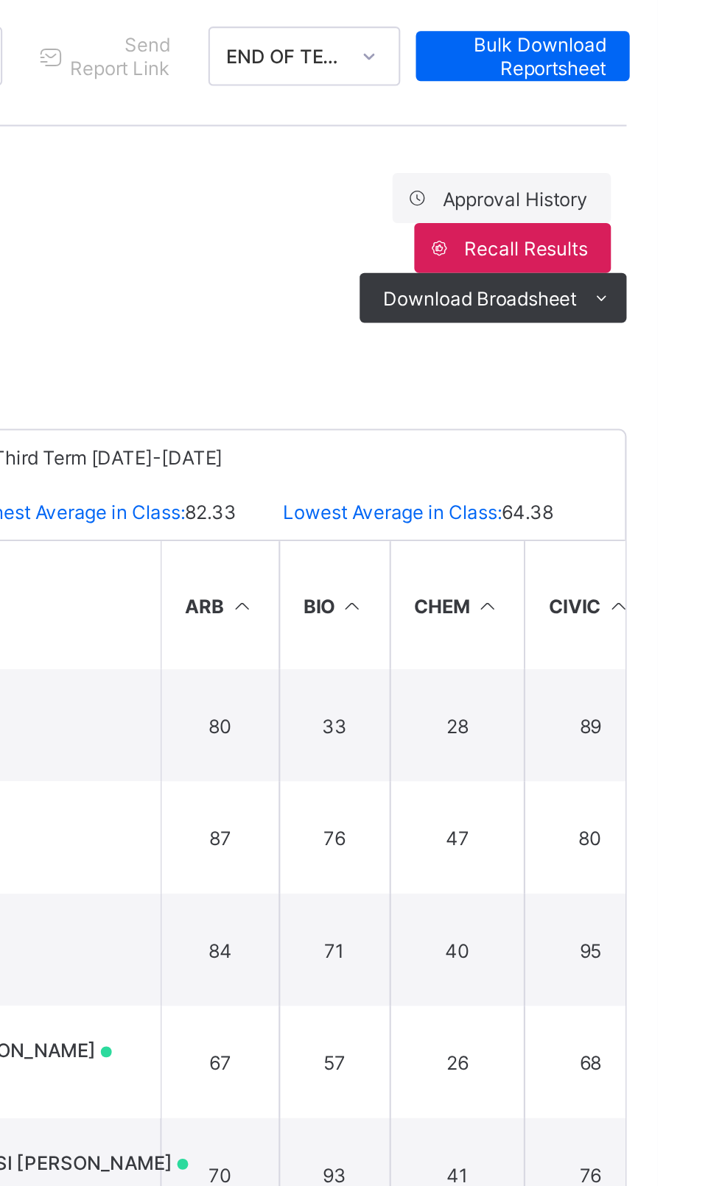
click at [613, 333] on span "Download Broadsheet" at bounding box center [637, 330] width 91 height 11
click at [0, 0] on li "PDF" at bounding box center [0, 0] width 0 height 0
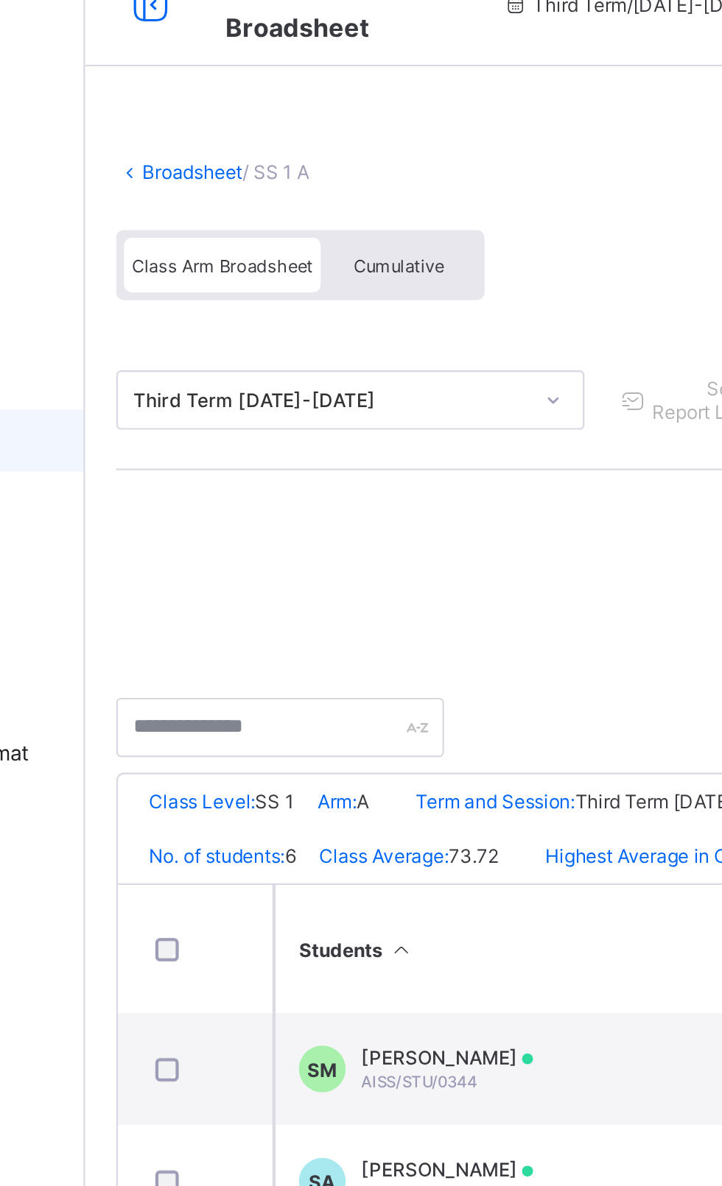
click at [224, 109] on link "Broadsheet" at bounding box center [227, 108] width 47 height 11
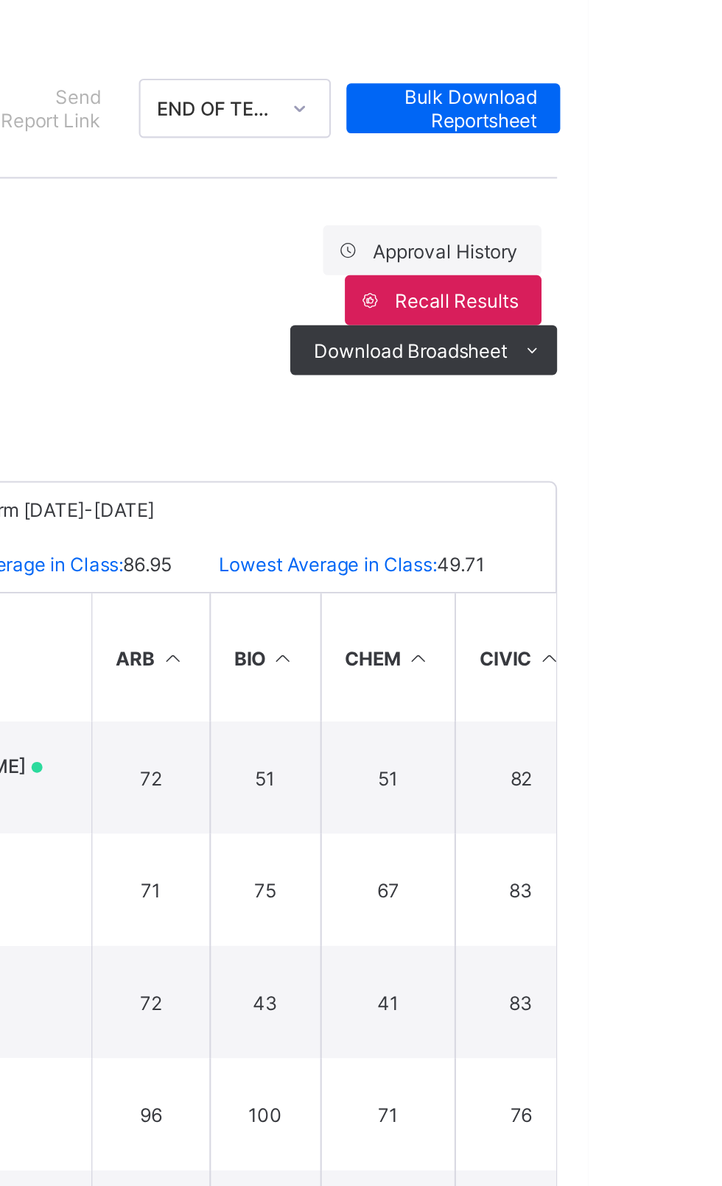
click at [606, 339] on div "Download Broadsheet" at bounding box center [644, 331] width 126 height 24
click at [0, 0] on li "PDF" at bounding box center [0, 0] width 0 height 0
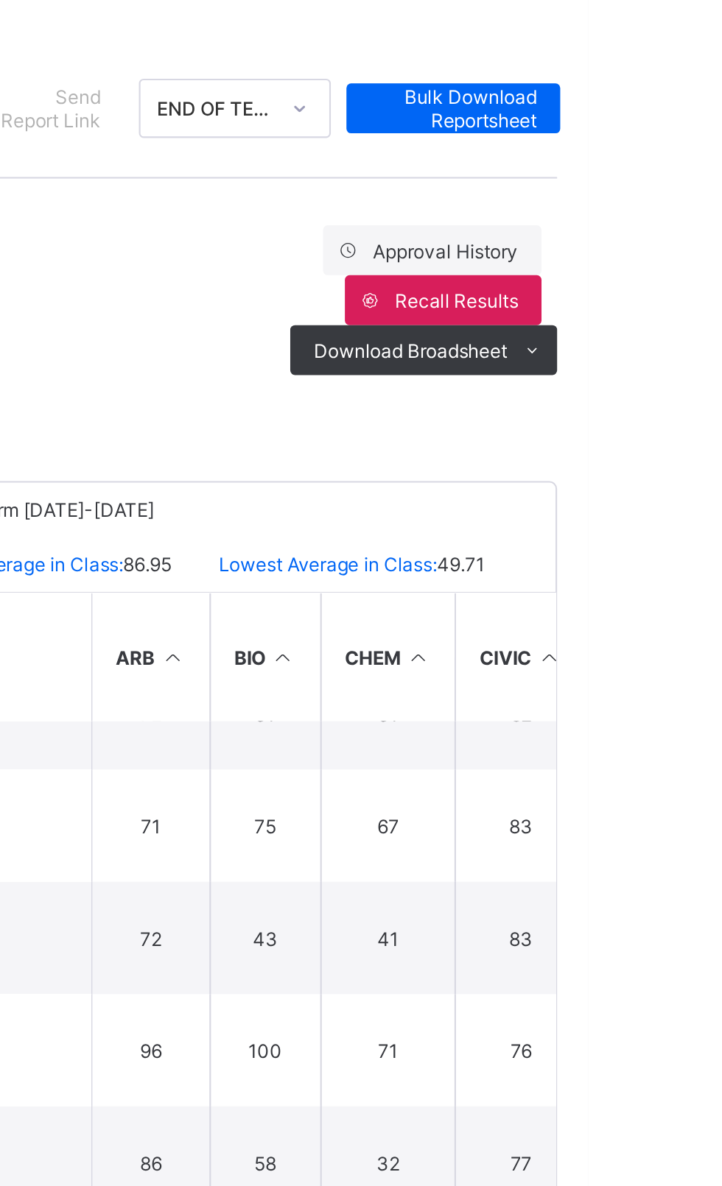
scroll to position [25, 0]
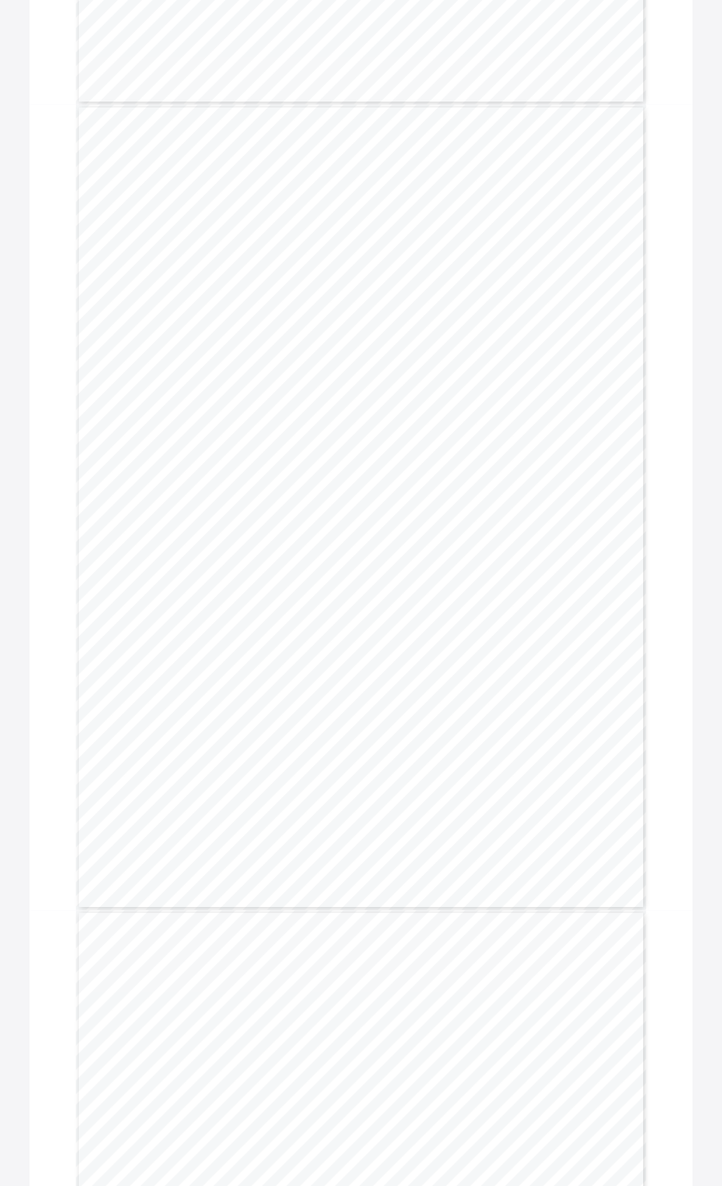
scroll to position [4717, 0]
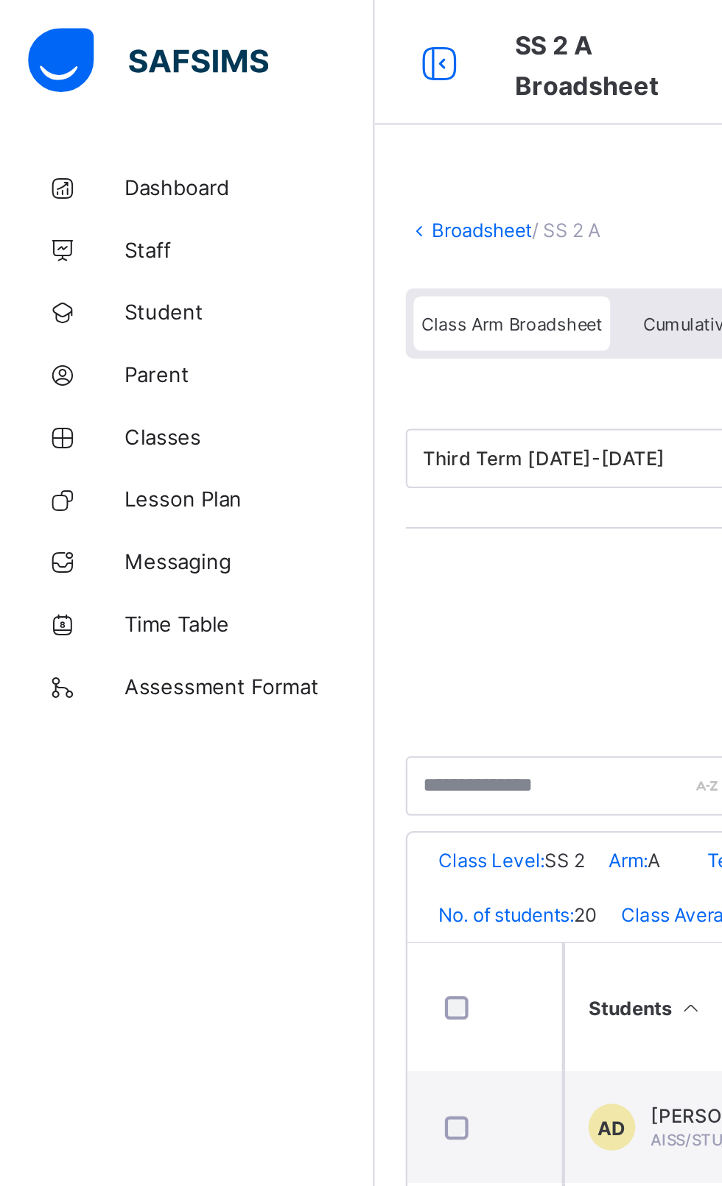
click at [227, 107] on link "Broadsheet" at bounding box center [227, 108] width 47 height 11
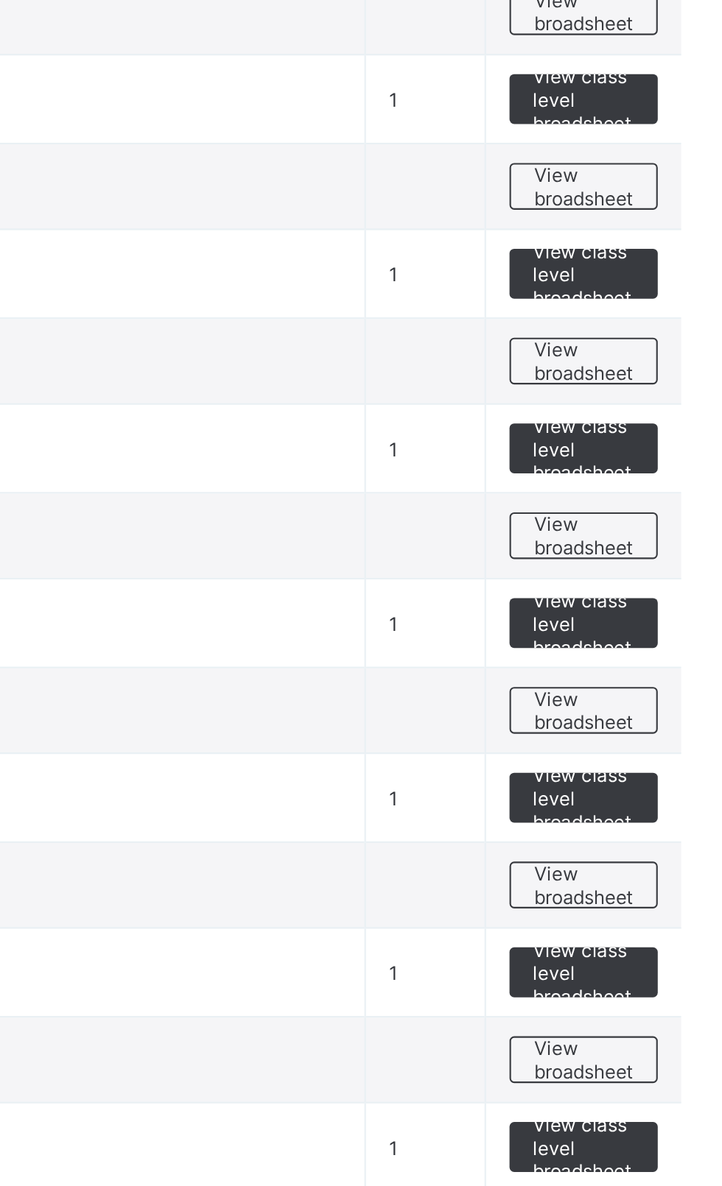
click at [647, 826] on span "View broadsheet" at bounding box center [649, 823] width 46 height 22
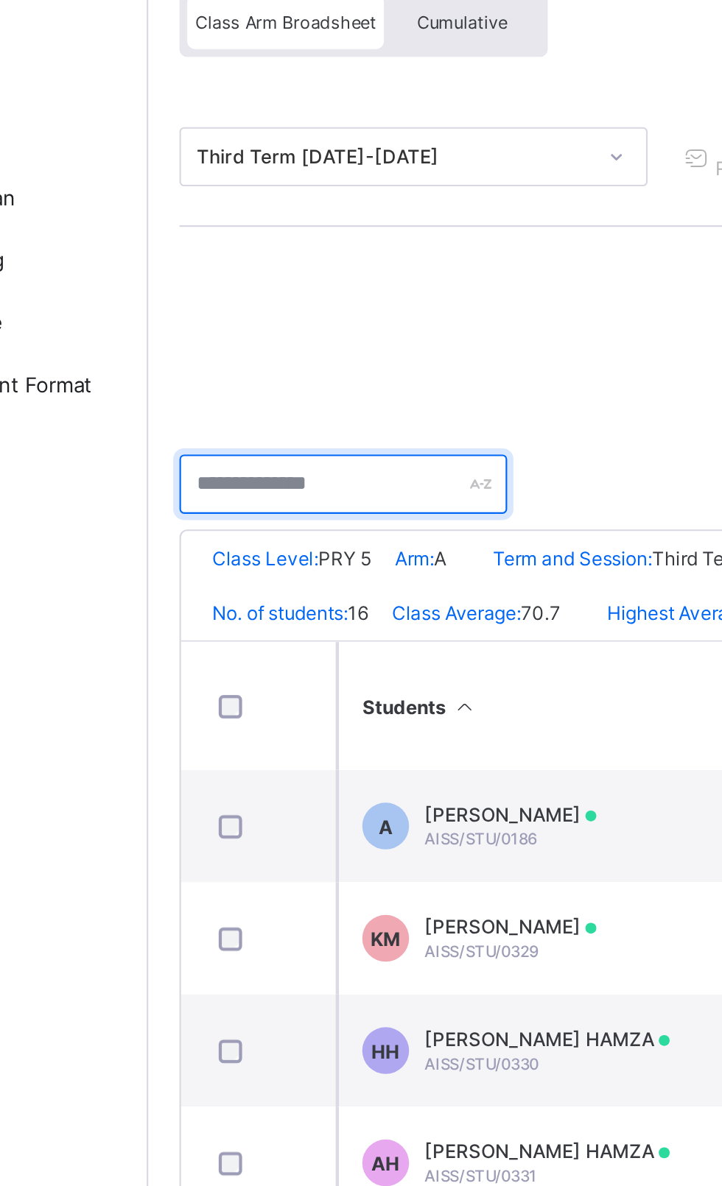
click at [305, 367] on input "text" at bounding box center [268, 371] width 155 height 28
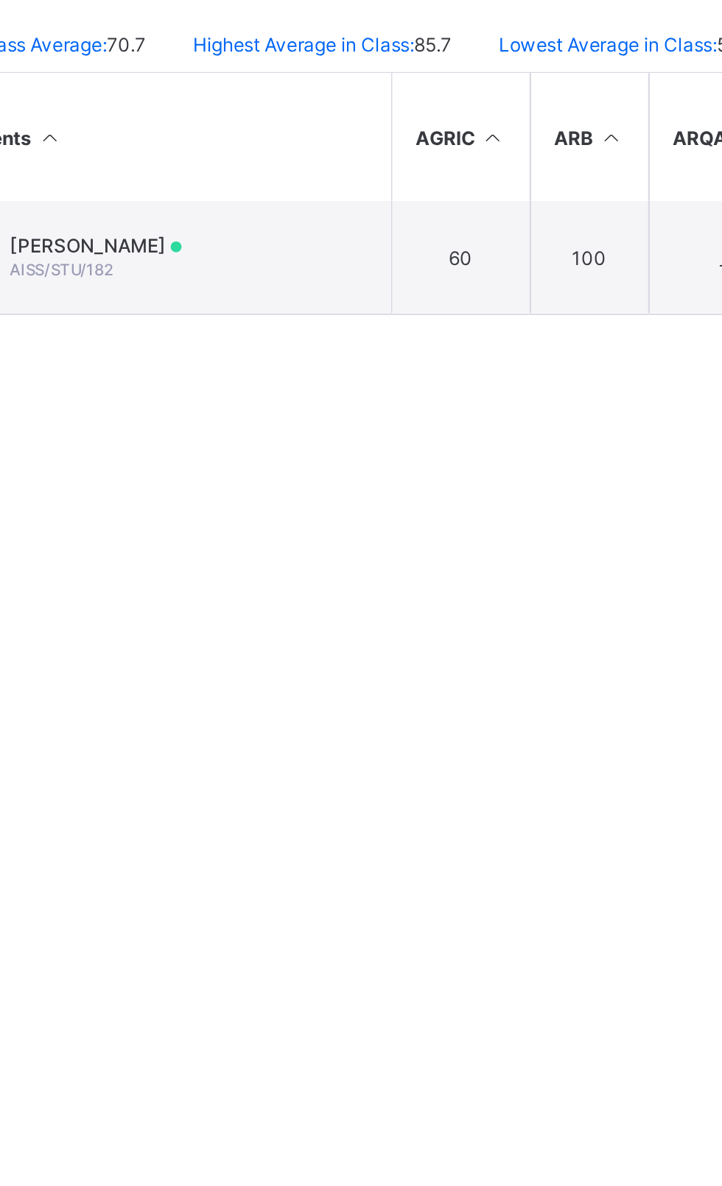
type input "***"
click at [456, 527] on td "AI ABUBAKAR HARUNA ISA AISS/STU/182" at bounding box center [376, 532] width 221 height 53
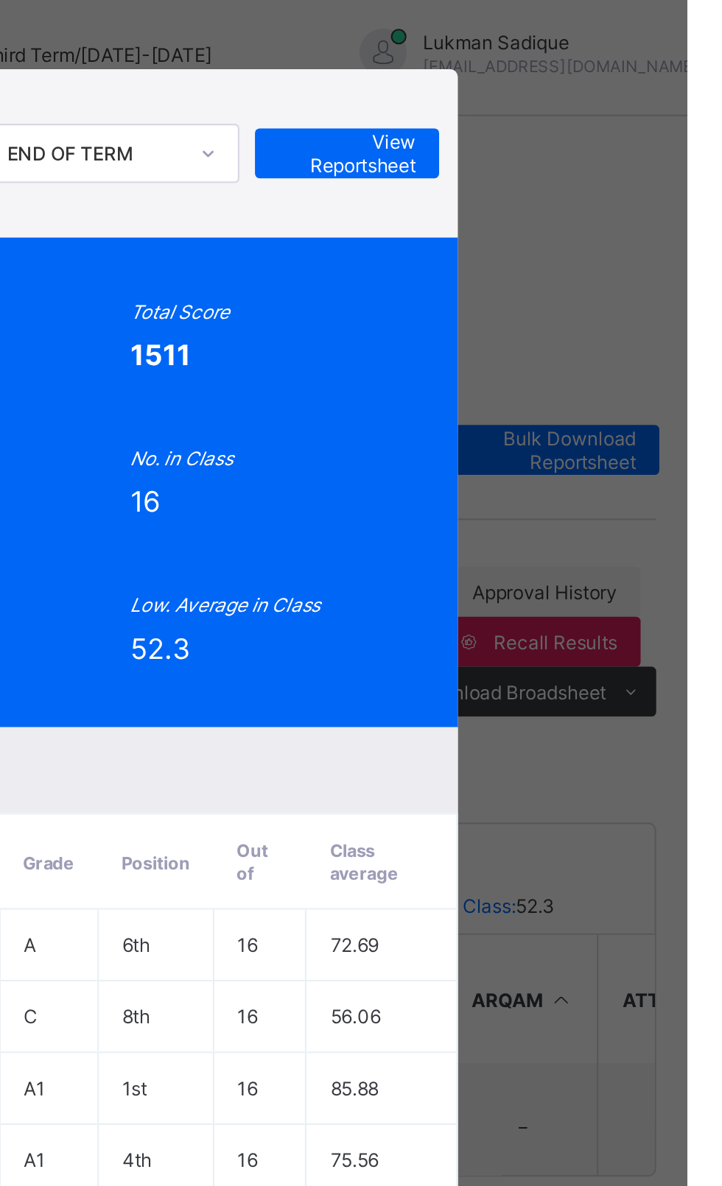
click at [594, 88] on span "View Reportsheet" at bounding box center [561, 77] width 65 height 22
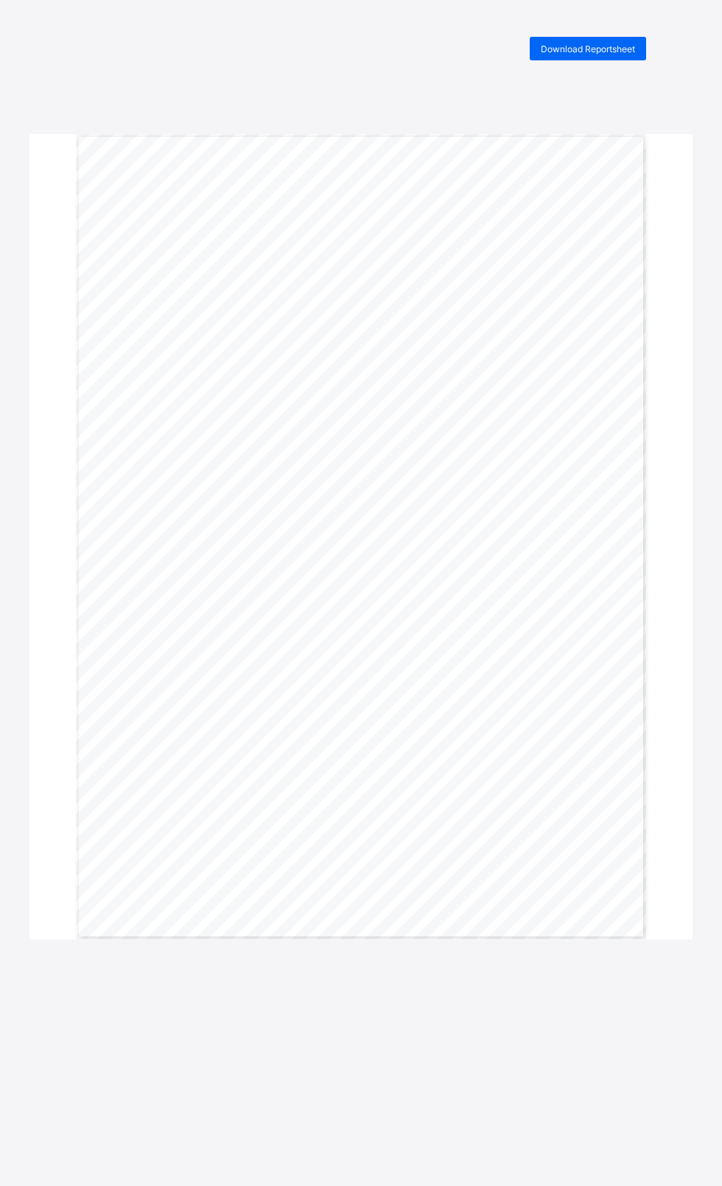
click at [616, 50] on span "Download Reportsheet" at bounding box center [588, 48] width 94 height 11
